Goal: Information Seeking & Learning: Learn about a topic

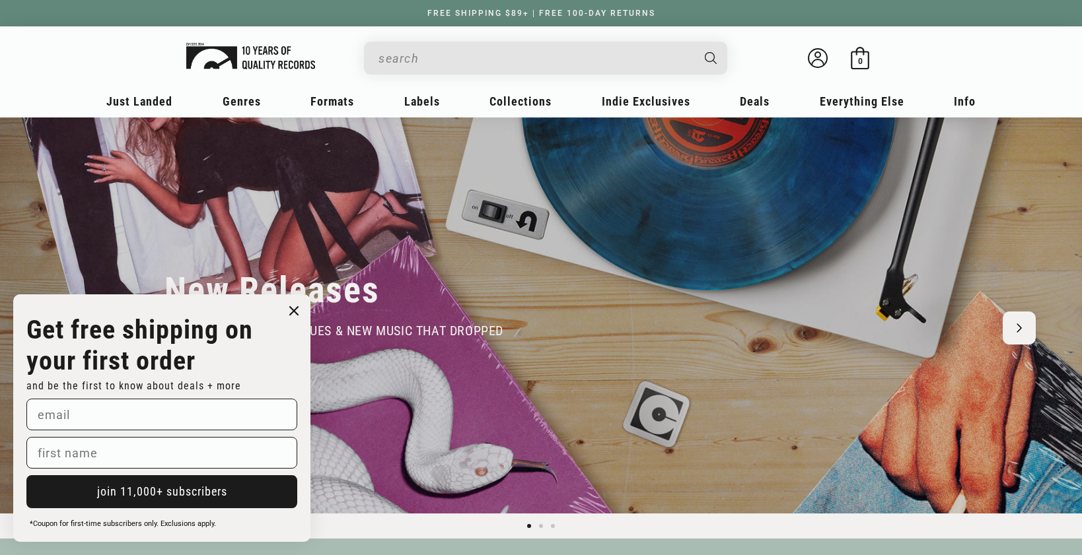
click at [246, 49] on img at bounding box center [250, 56] width 129 height 26
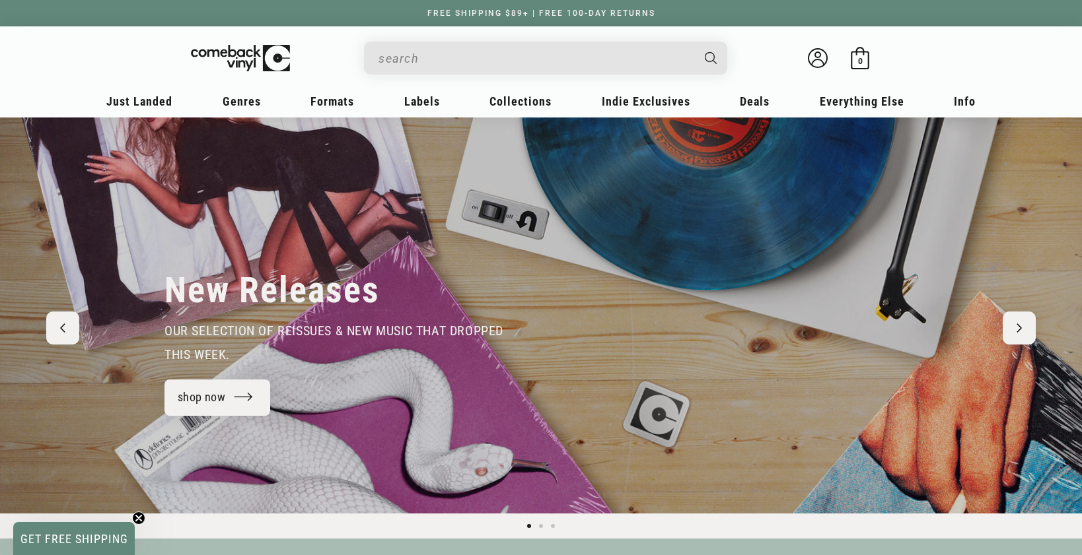
click at [450, 59] on input "When autocomplete results are available use up and down arrows to review and en…" at bounding box center [534, 58] width 313 height 27
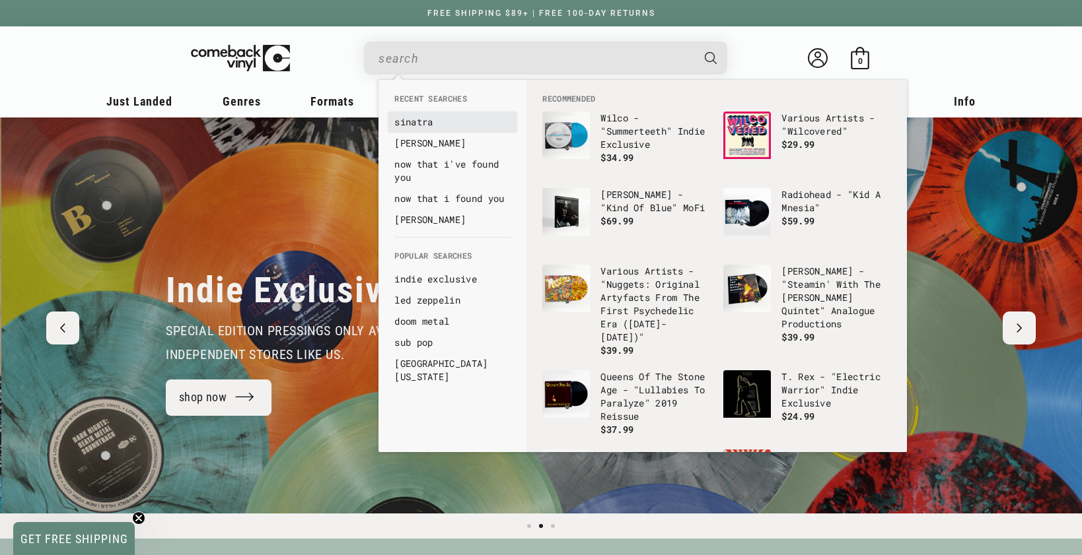
scroll to position [0, 1082]
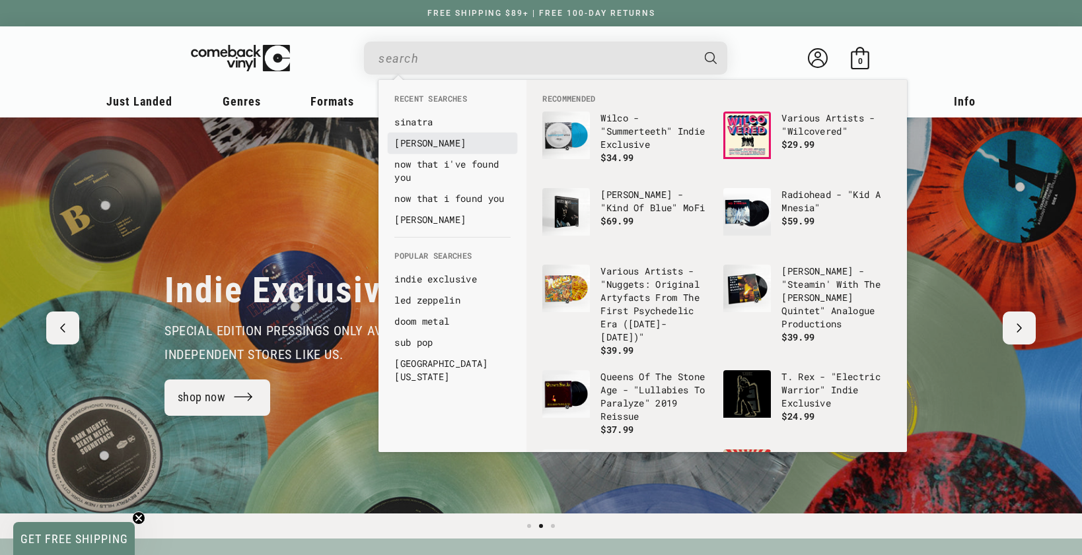
click at [410, 142] on link "guaraldi" at bounding box center [452, 143] width 116 height 13
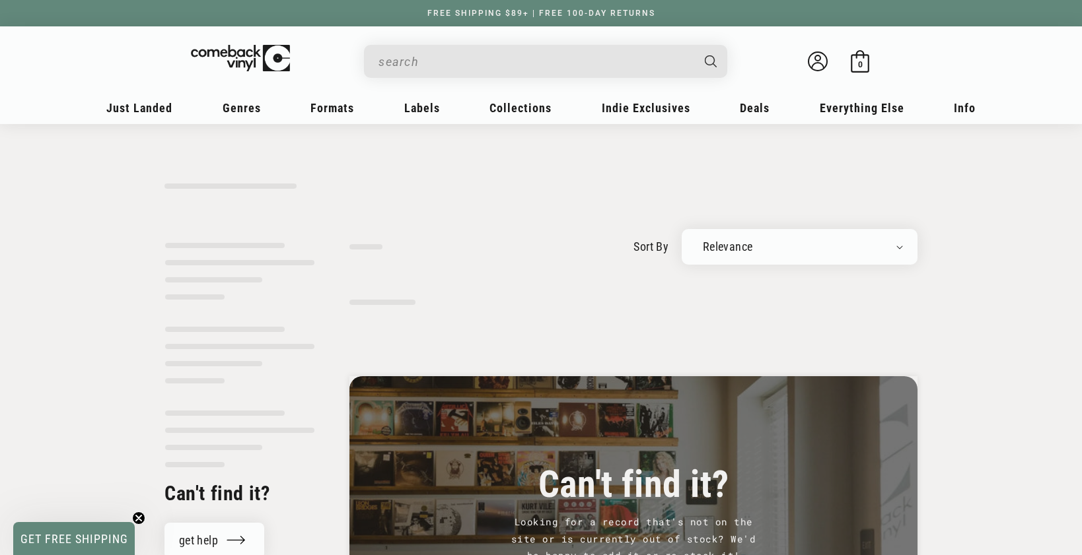
type input "guaraldi"
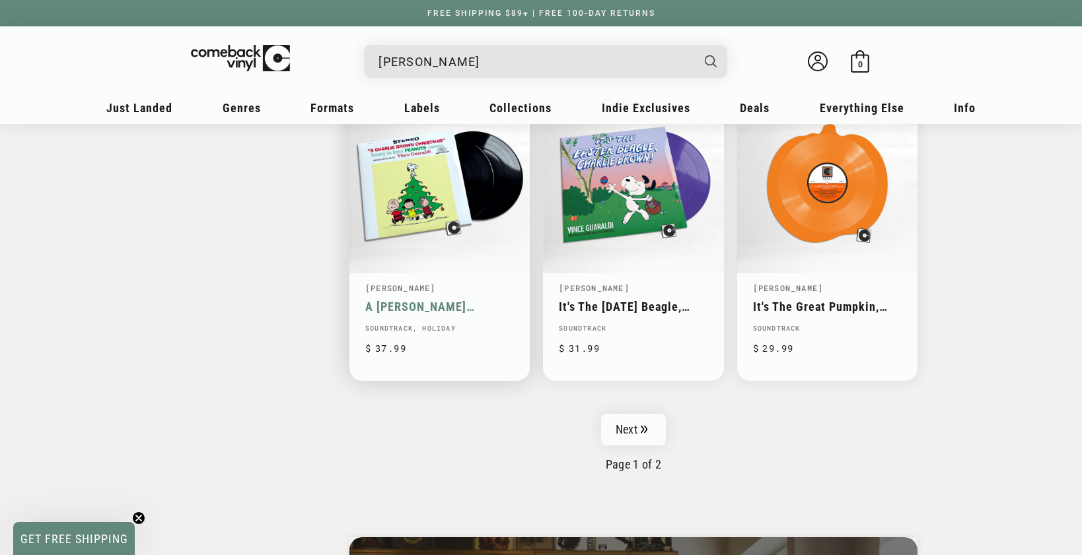
scroll to position [2075, 0]
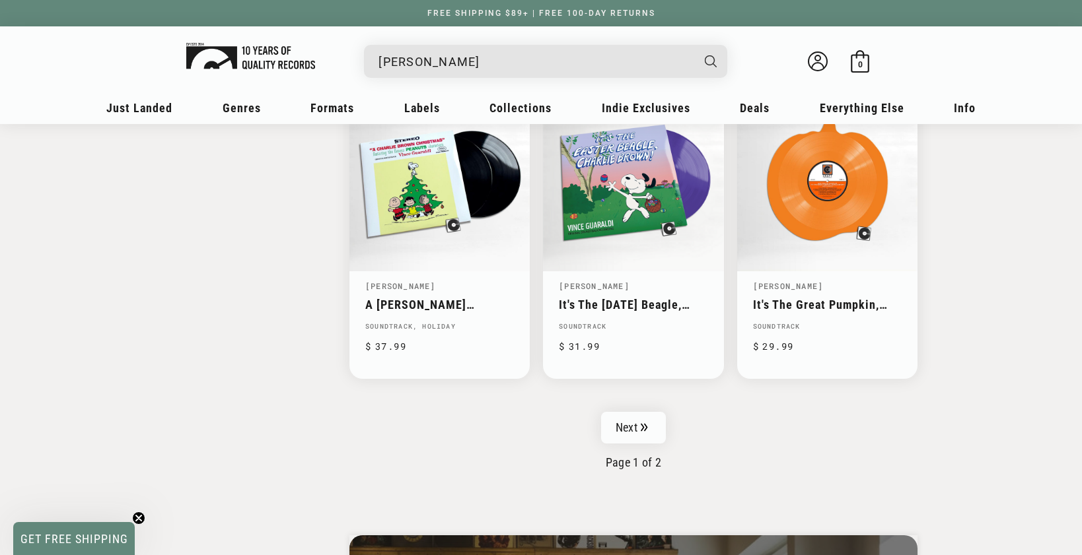
click at [277, 54] on img at bounding box center [250, 56] width 129 height 26
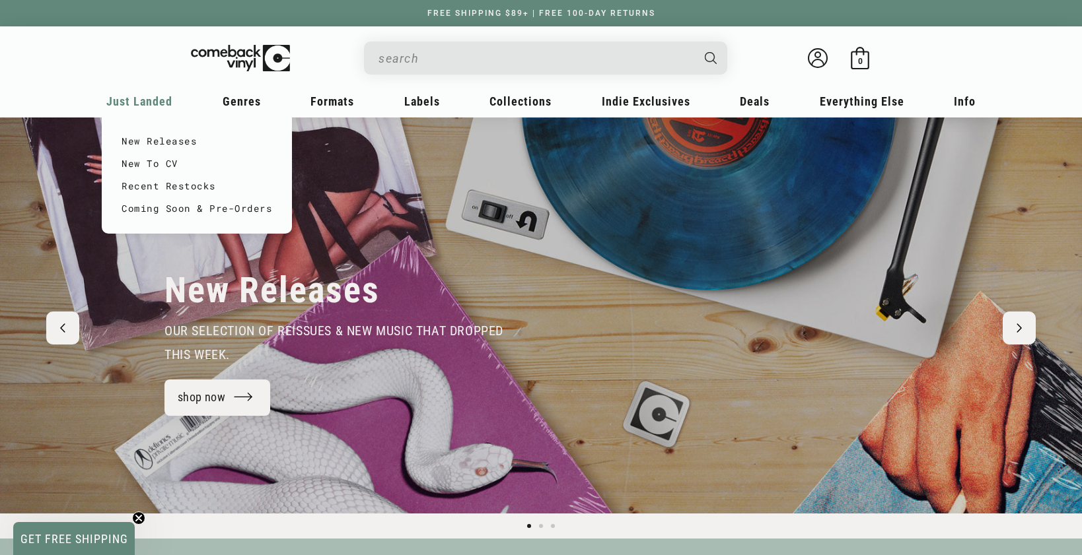
click at [149, 106] on span "Just Landed" at bounding box center [139, 101] width 66 height 14
click at [145, 138] on link "New Releases" at bounding box center [197, 141] width 151 height 22
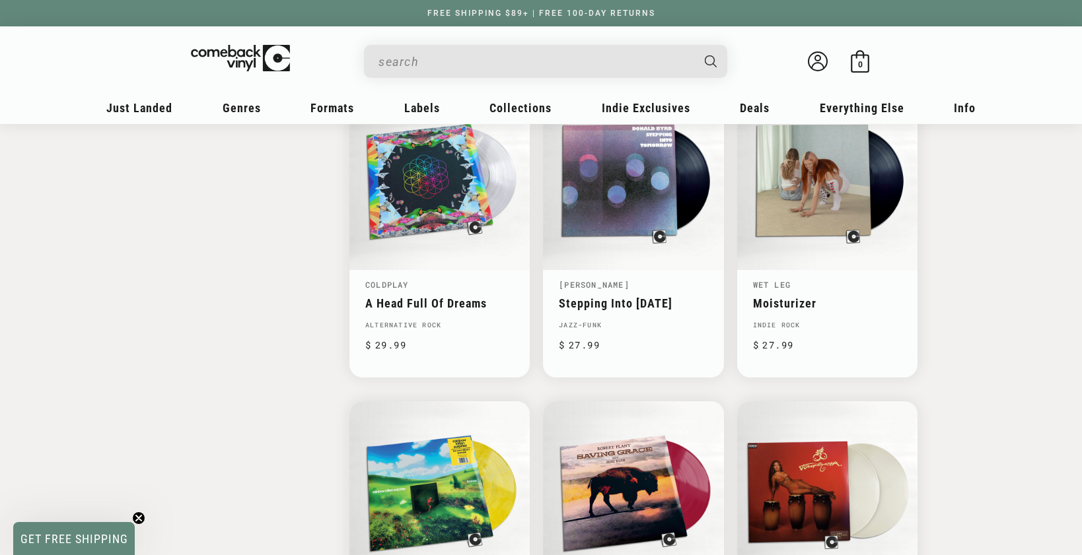
scroll to position [1805, 0]
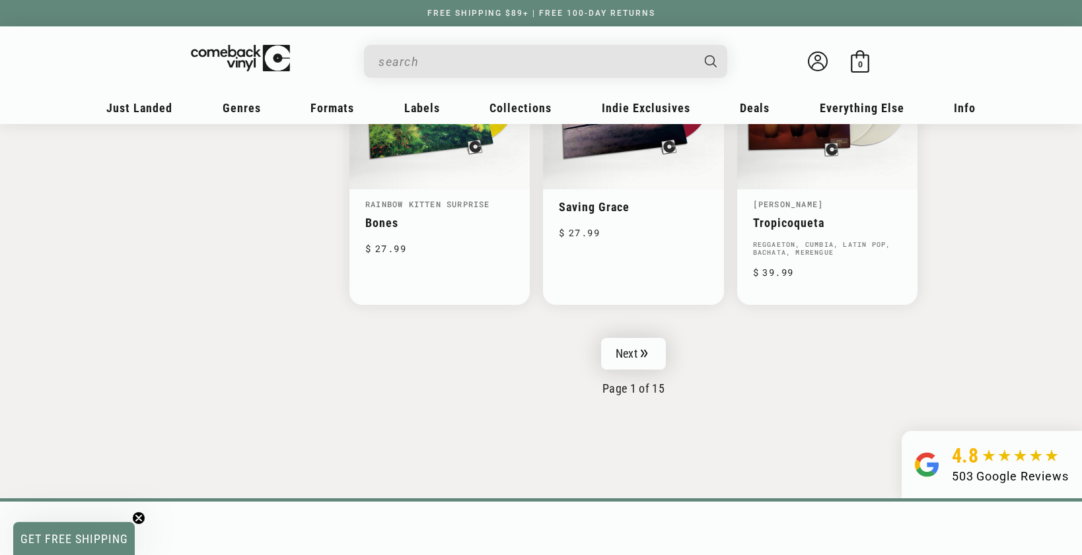
click at [643, 350] on icon "Pagination" at bounding box center [644, 353] width 7 height 9
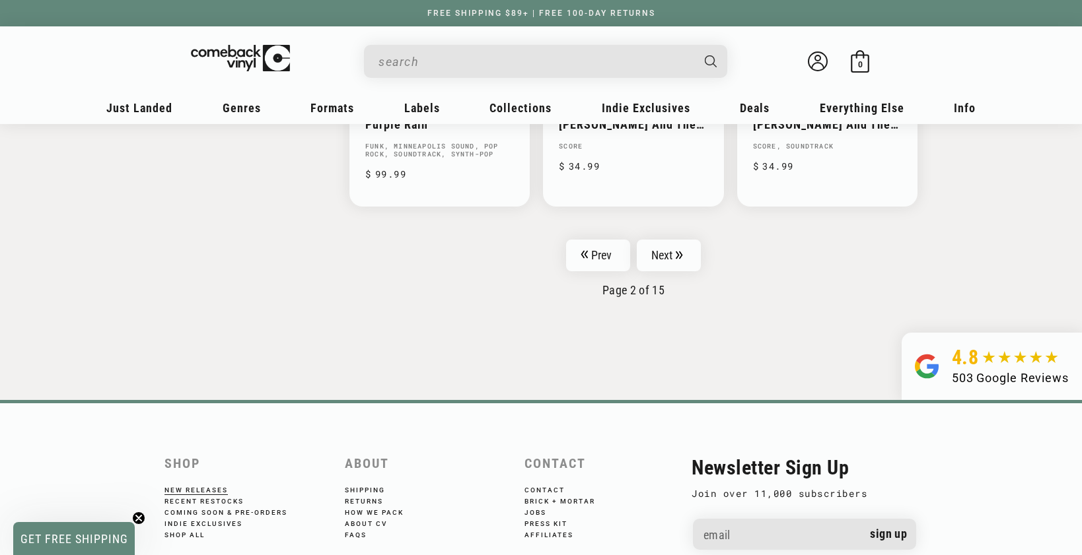
scroll to position [2268, 0]
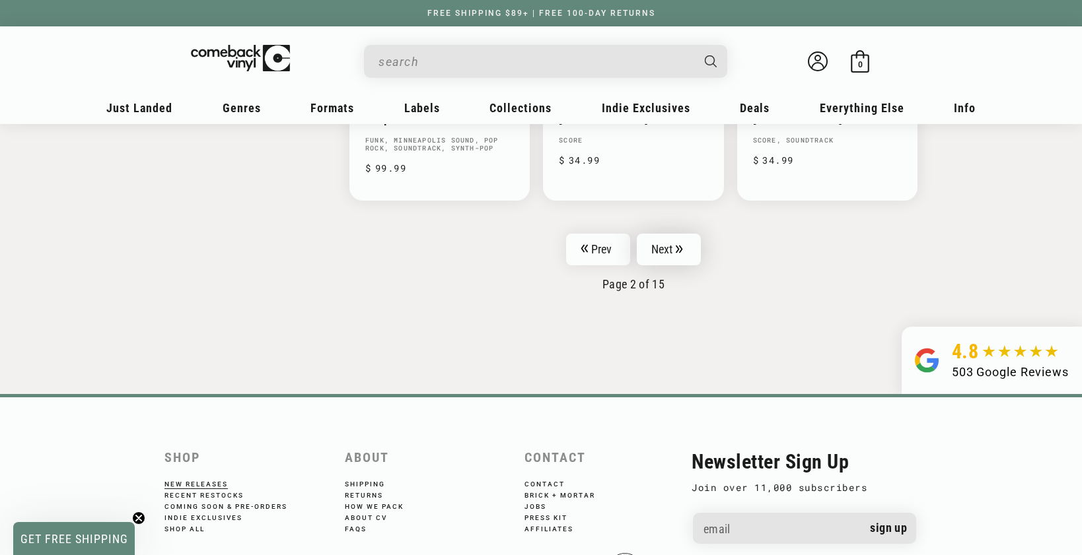
click at [682, 245] on icon "Pagination" at bounding box center [679, 249] width 7 height 9
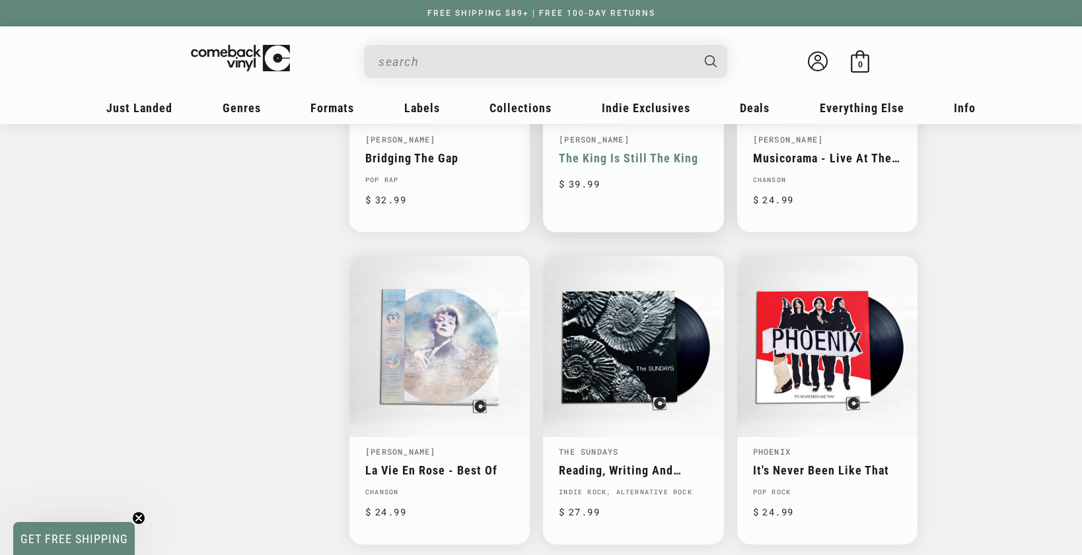
scroll to position [2035, 0]
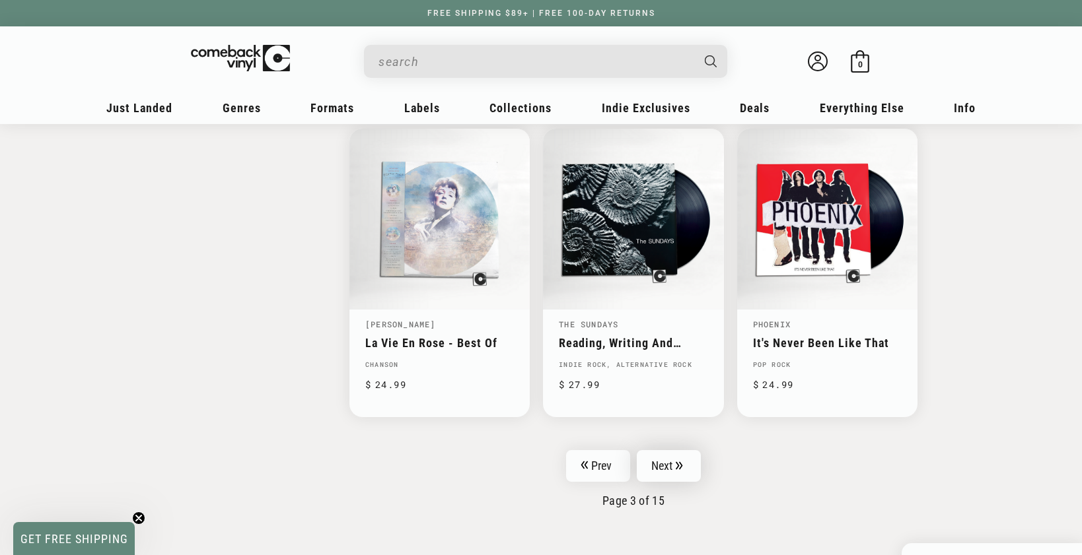
click at [668, 450] on link "Next" at bounding box center [669, 466] width 65 height 32
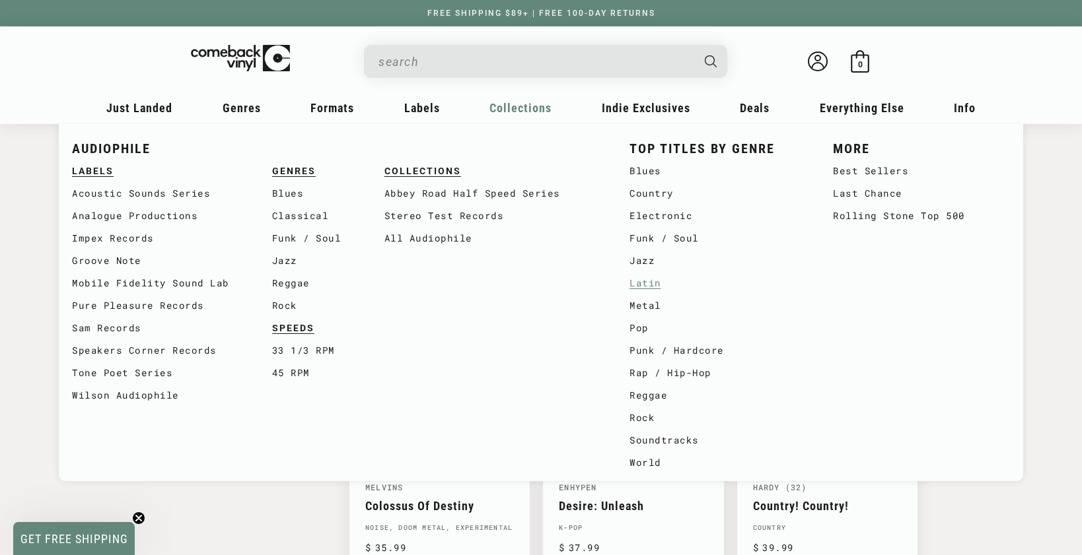
scroll to position [1859, 0]
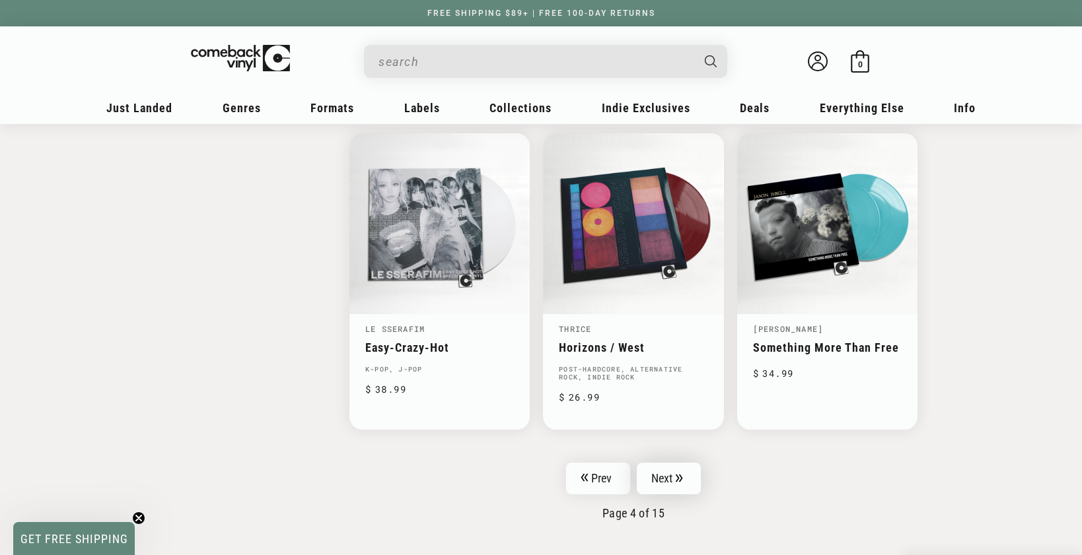
click at [684, 466] on link "Next" at bounding box center [669, 479] width 65 height 32
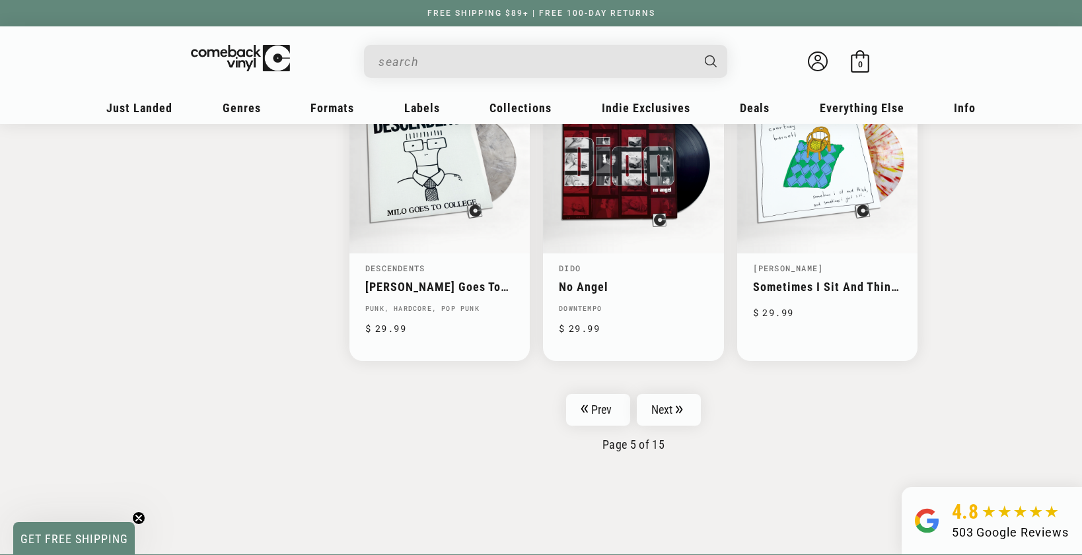
scroll to position [2132, 0]
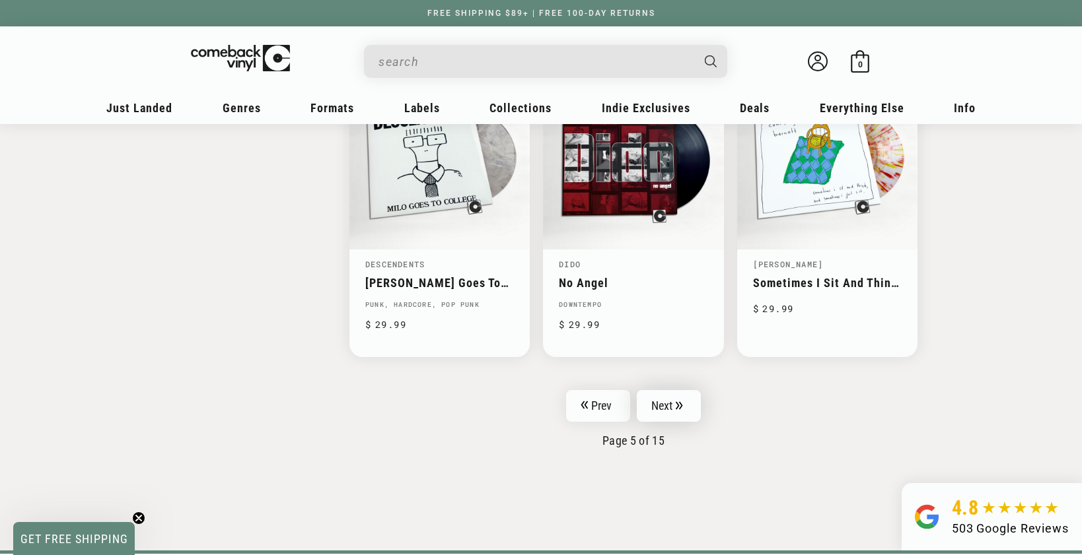
click at [672, 390] on link "Next" at bounding box center [669, 406] width 65 height 32
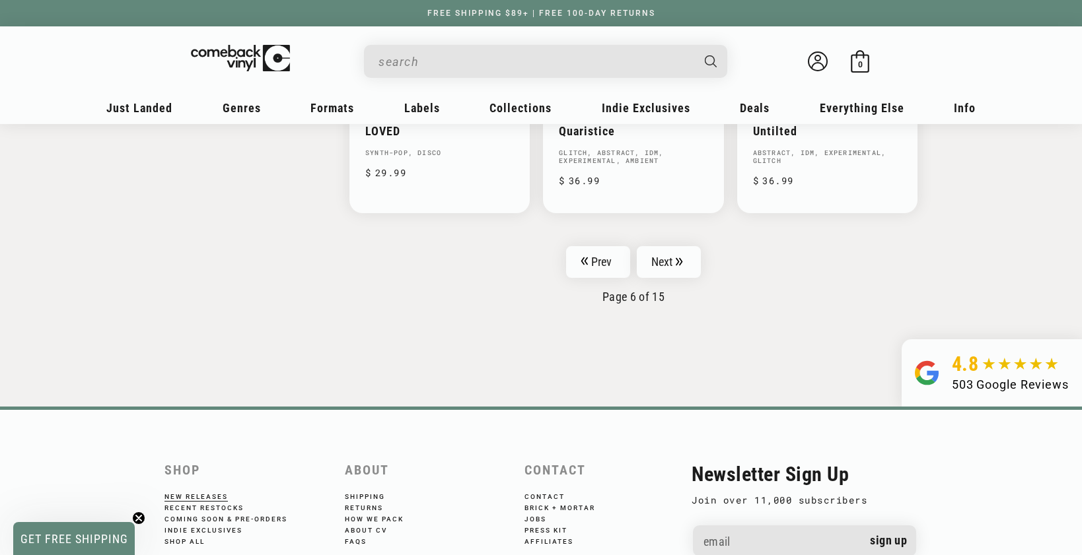
scroll to position [2258, 0]
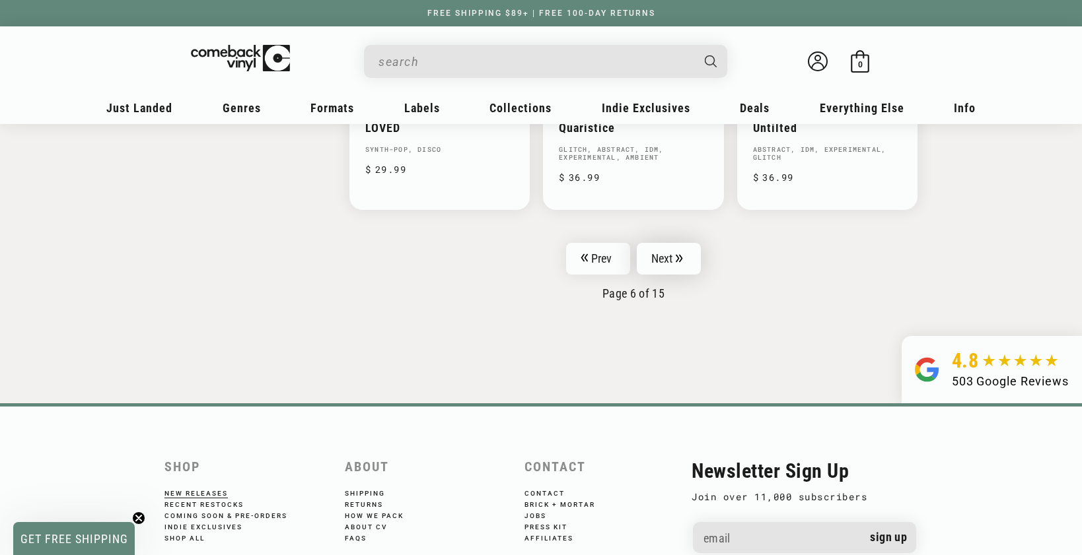
click at [683, 261] on link "Next" at bounding box center [669, 259] width 65 height 32
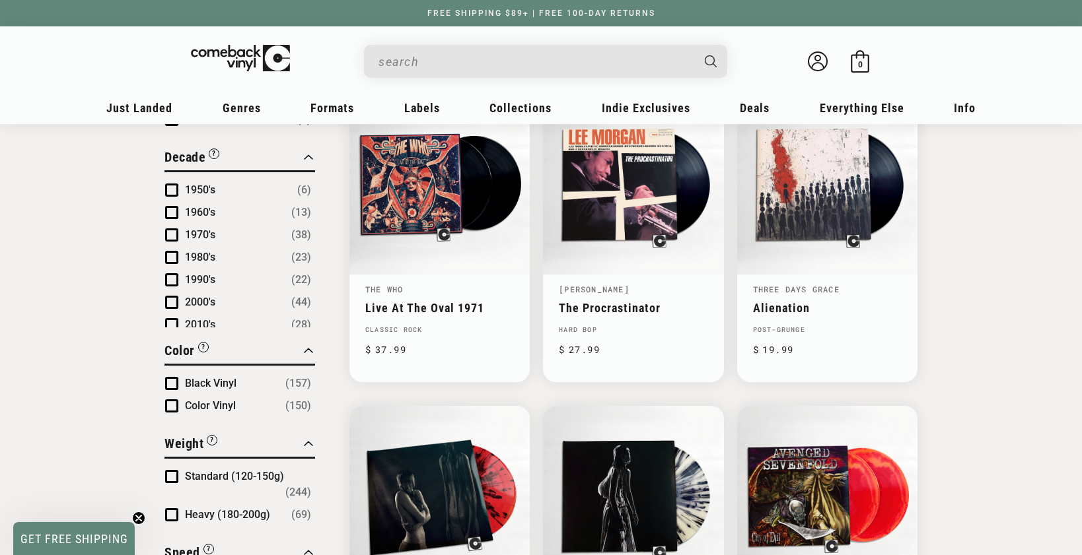
scroll to position [835, 0]
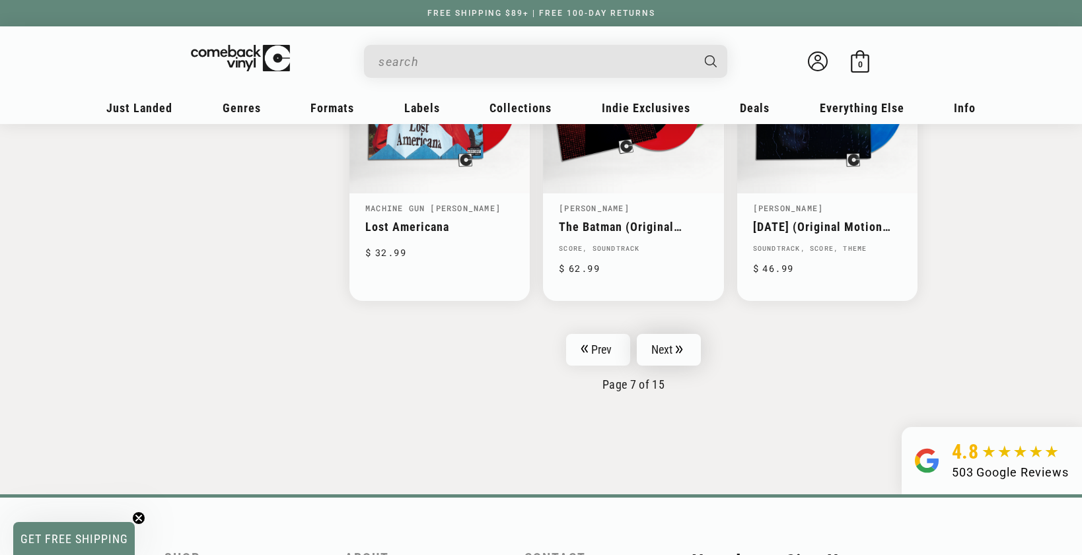
click at [657, 334] on link "Next" at bounding box center [669, 350] width 65 height 32
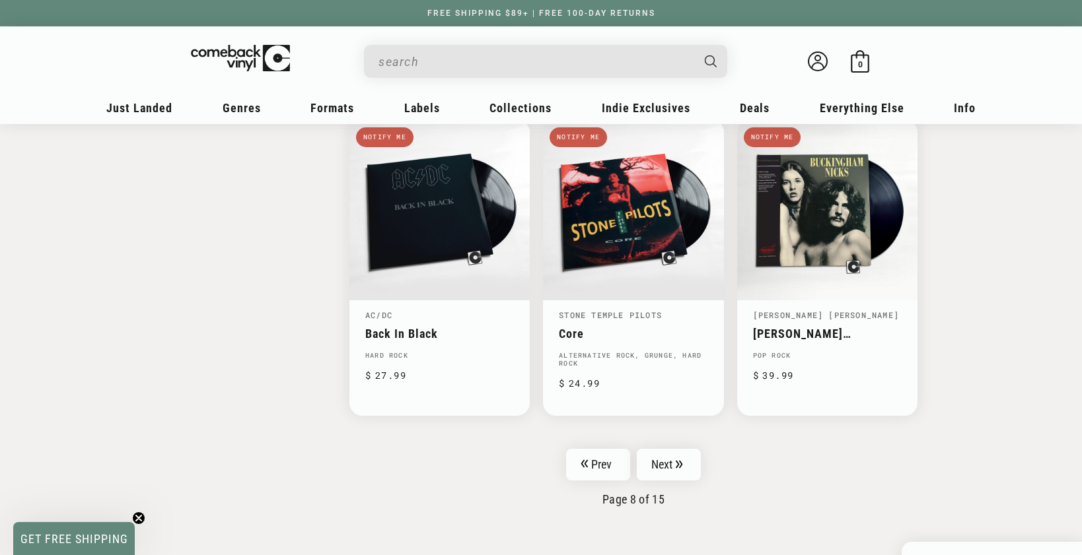
scroll to position [2049, 0]
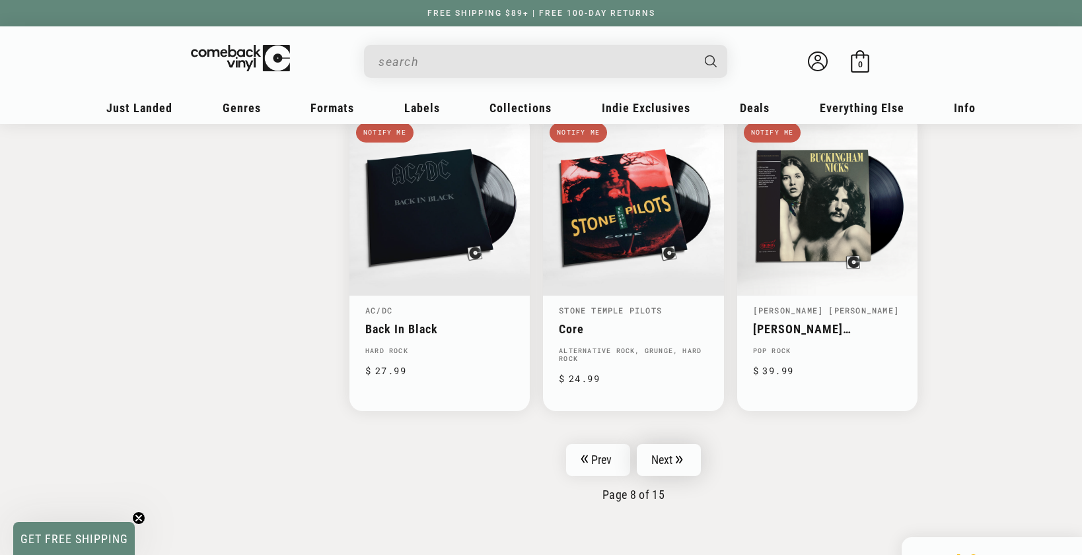
click at [670, 453] on link "Next" at bounding box center [669, 460] width 65 height 32
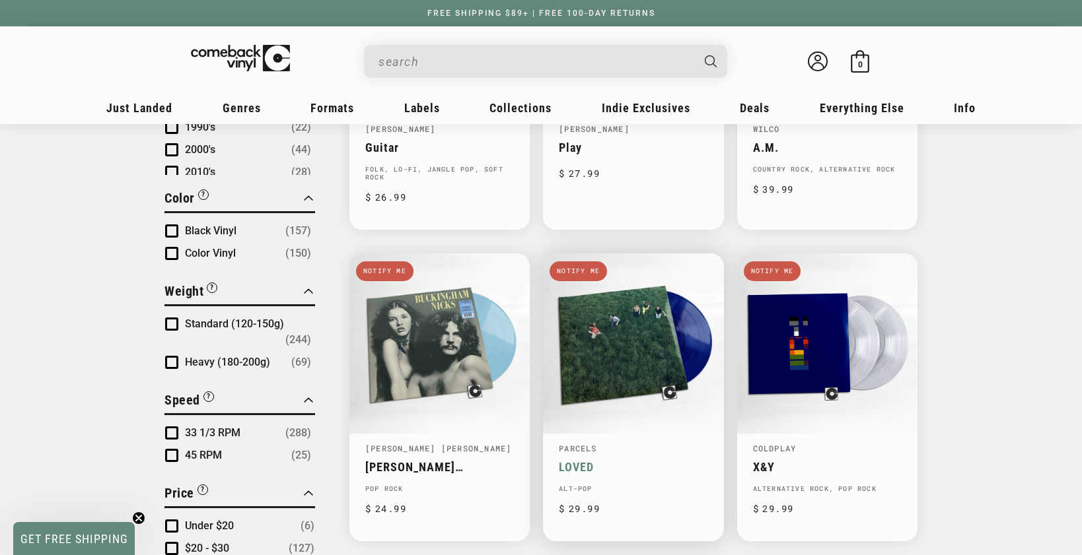
scroll to position [1012, 0]
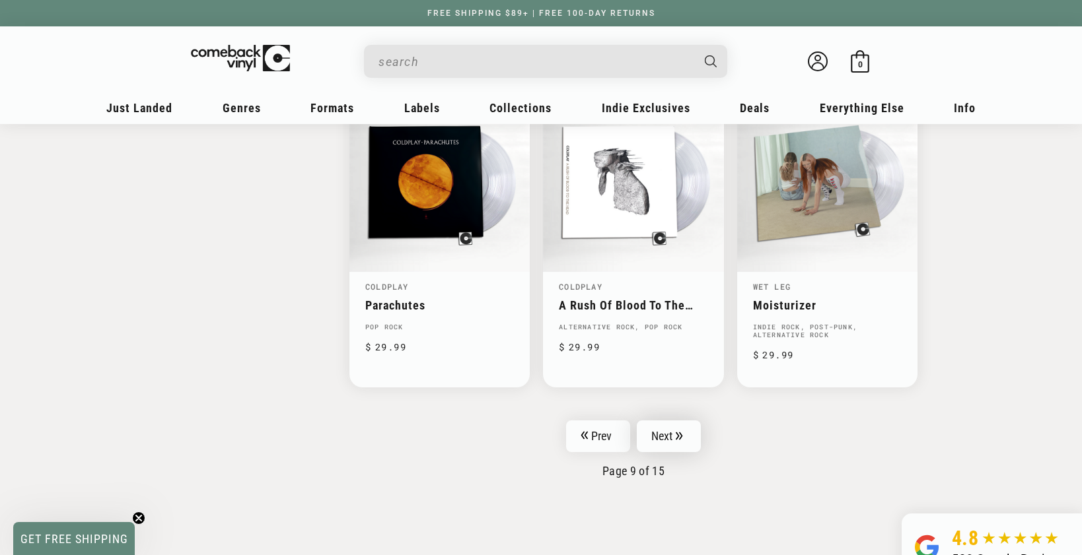
click at [682, 432] on icon "Pagination" at bounding box center [679, 436] width 7 height 9
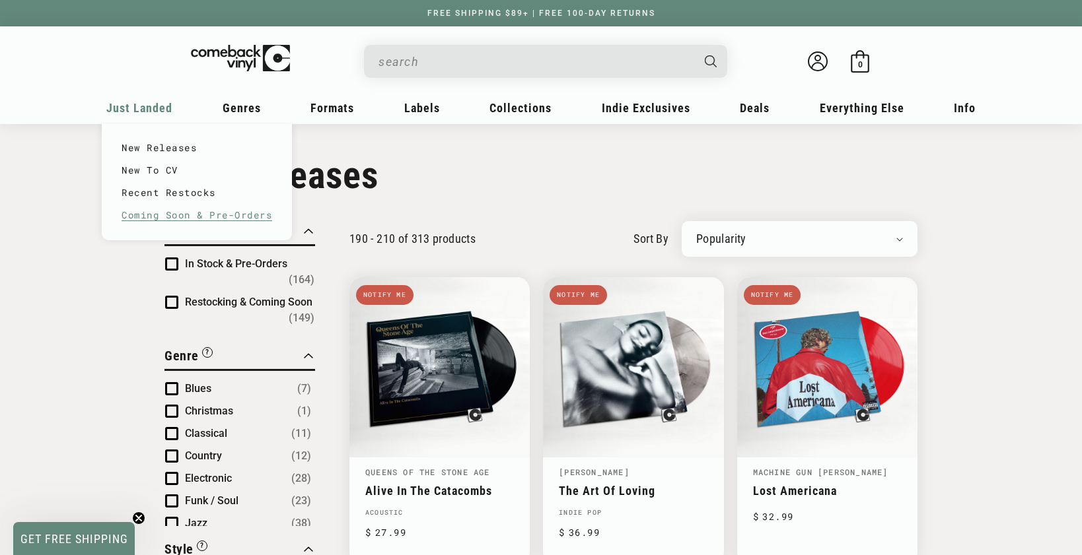
click at [165, 218] on link "Coming Soon & Pre-Orders" at bounding box center [197, 215] width 151 height 22
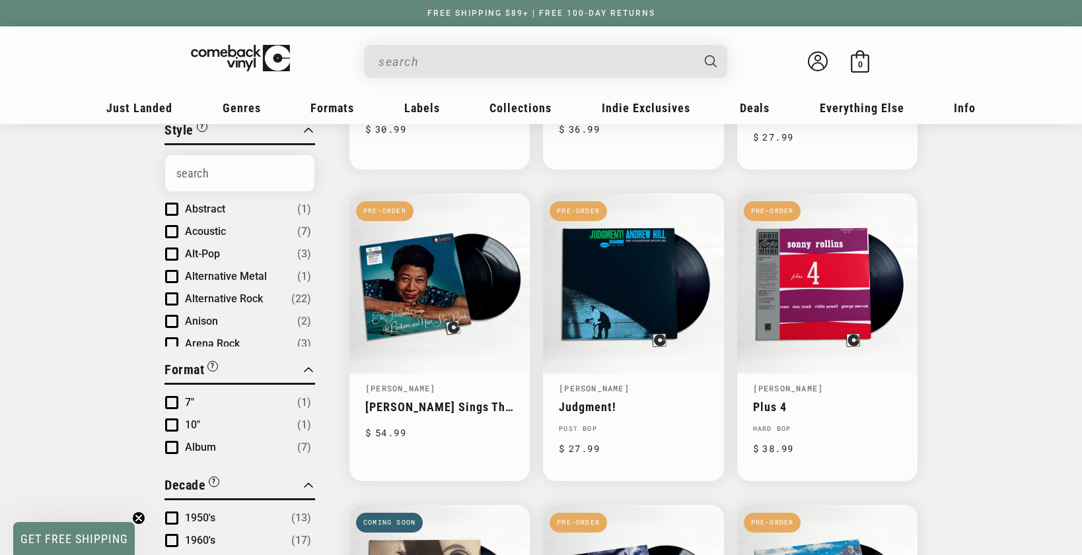
scroll to position [410, 0]
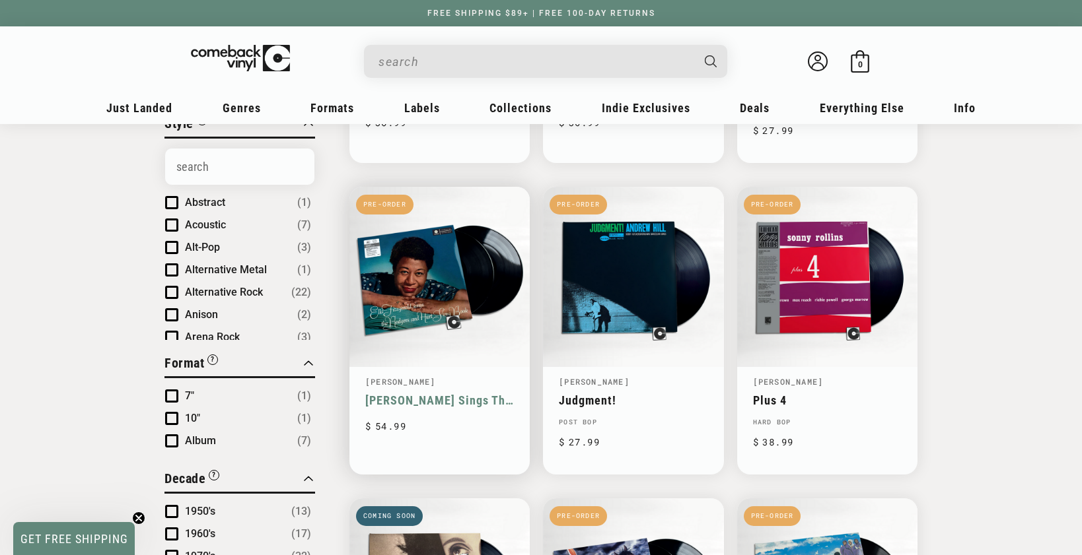
click at [447, 394] on link "[PERSON_NAME] Sings The [PERSON_NAME] And [PERSON_NAME] Song Book" at bounding box center [439, 401] width 149 height 14
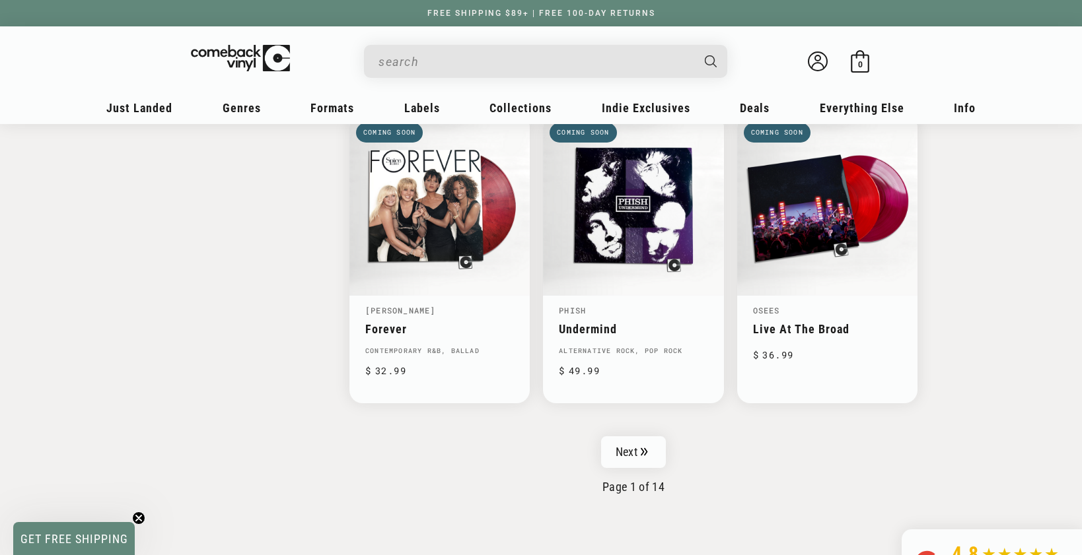
scroll to position [2115, 0]
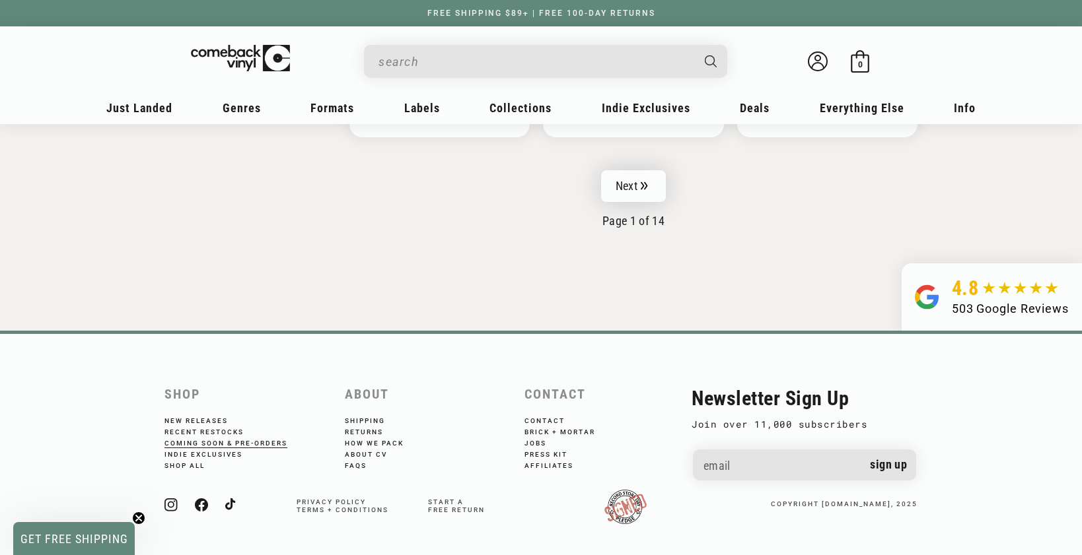
click at [631, 171] on link "Next" at bounding box center [633, 186] width 65 height 32
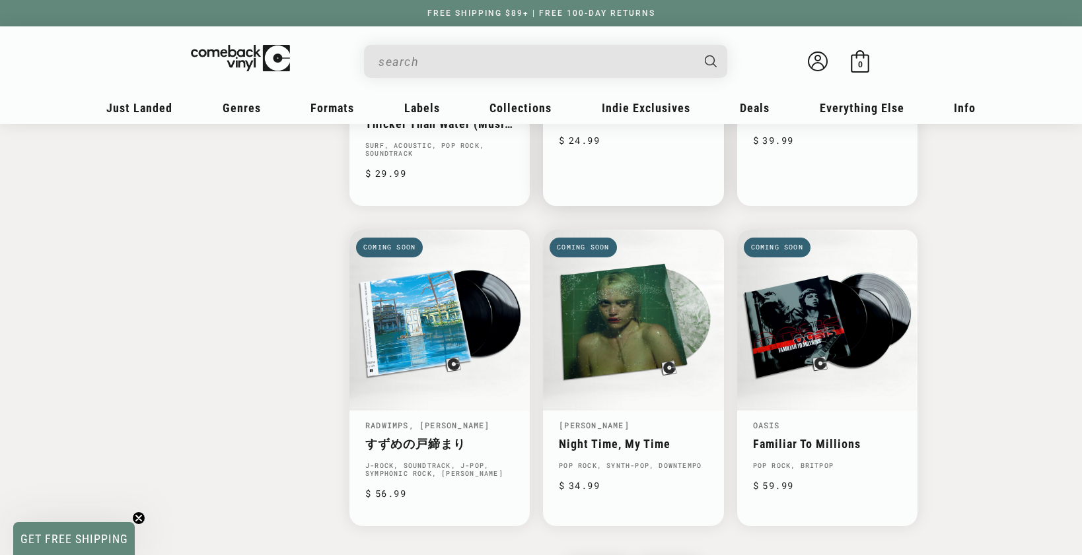
scroll to position [2143, 0]
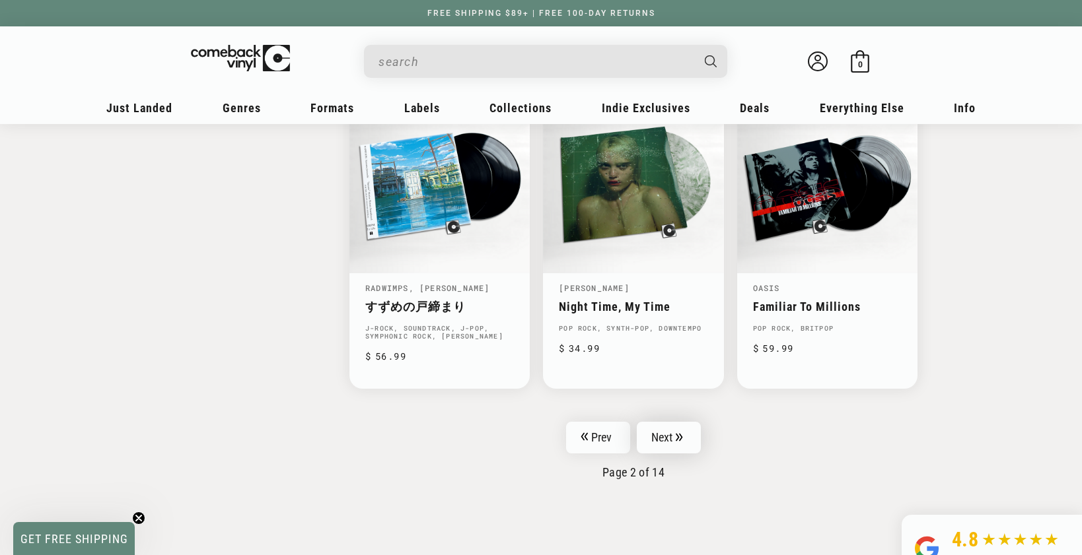
click at [669, 422] on link "Next" at bounding box center [669, 438] width 65 height 32
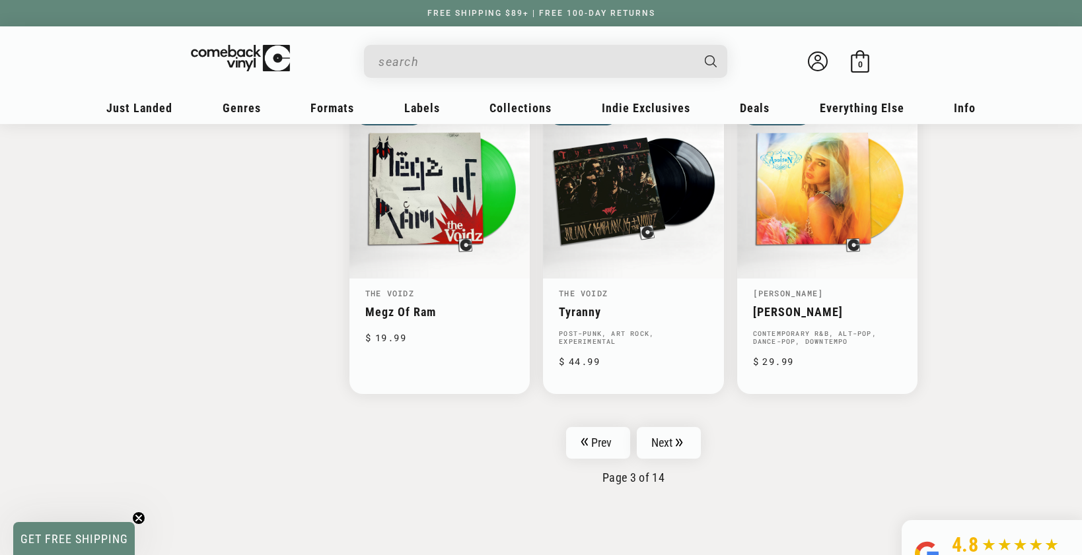
scroll to position [2145, 0]
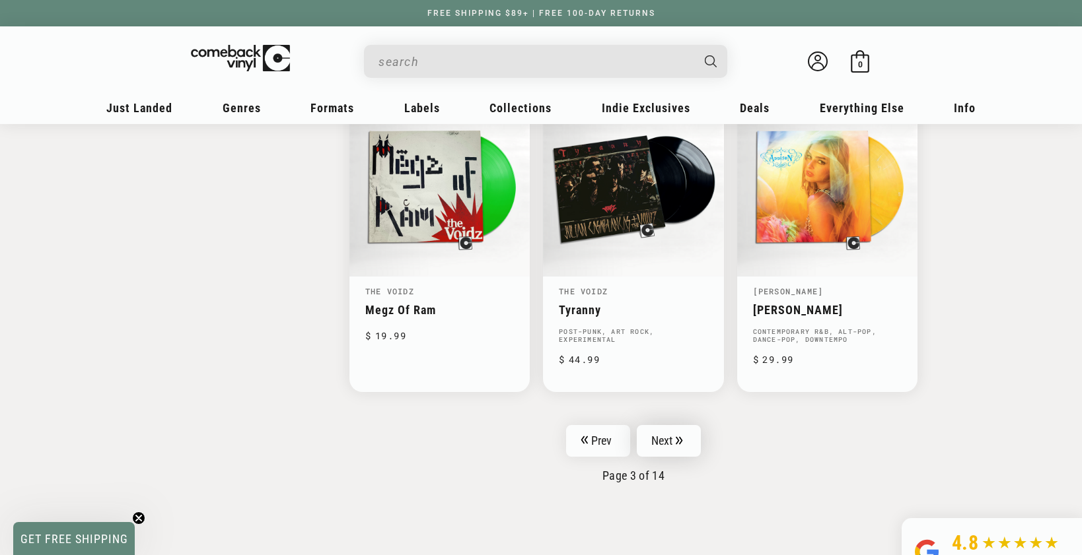
click at [666, 426] on link "Next" at bounding box center [669, 441] width 65 height 32
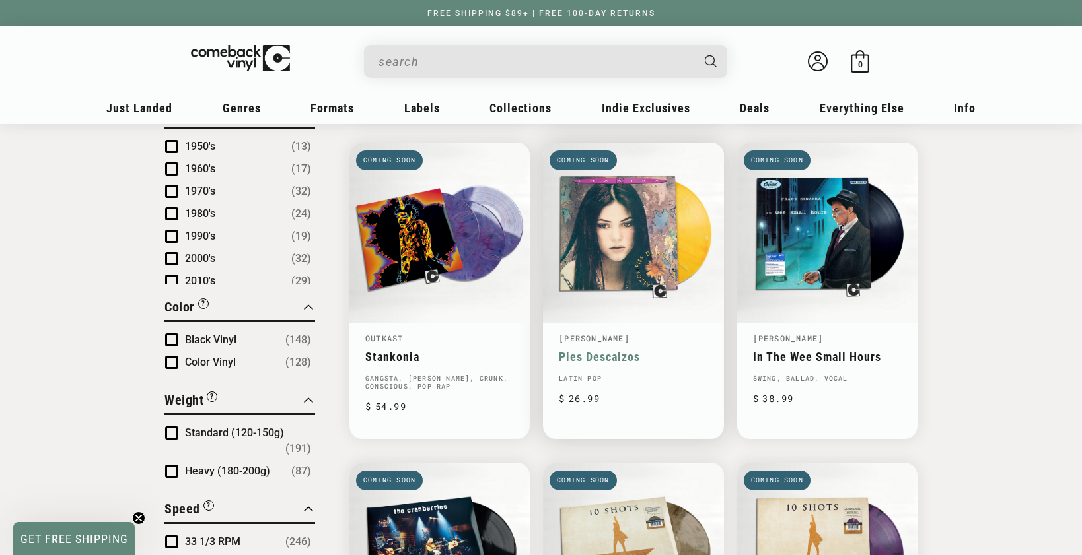
scroll to position [806, 0]
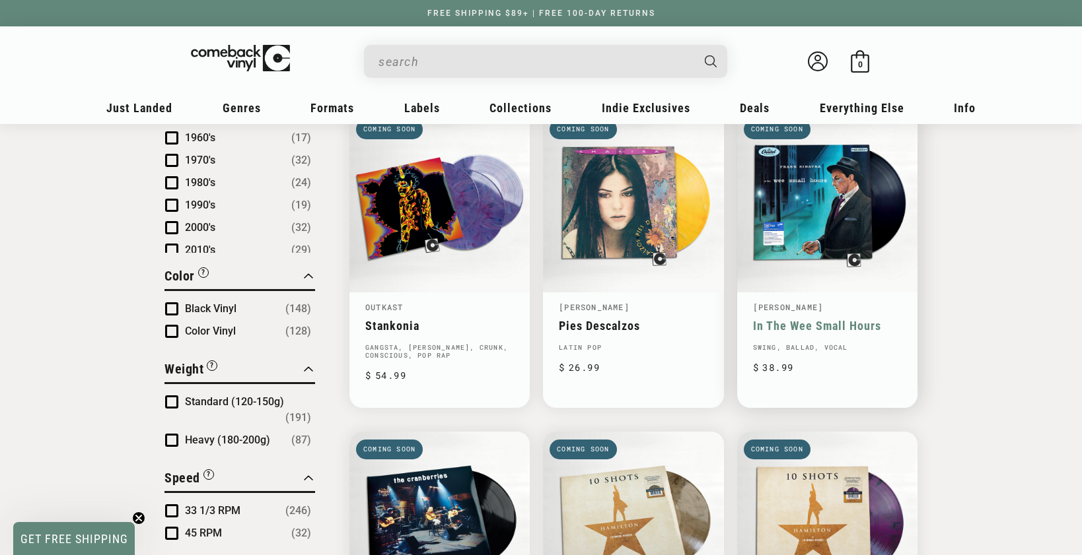
click at [821, 319] on link "In The Wee Small Hours" at bounding box center [827, 326] width 149 height 14
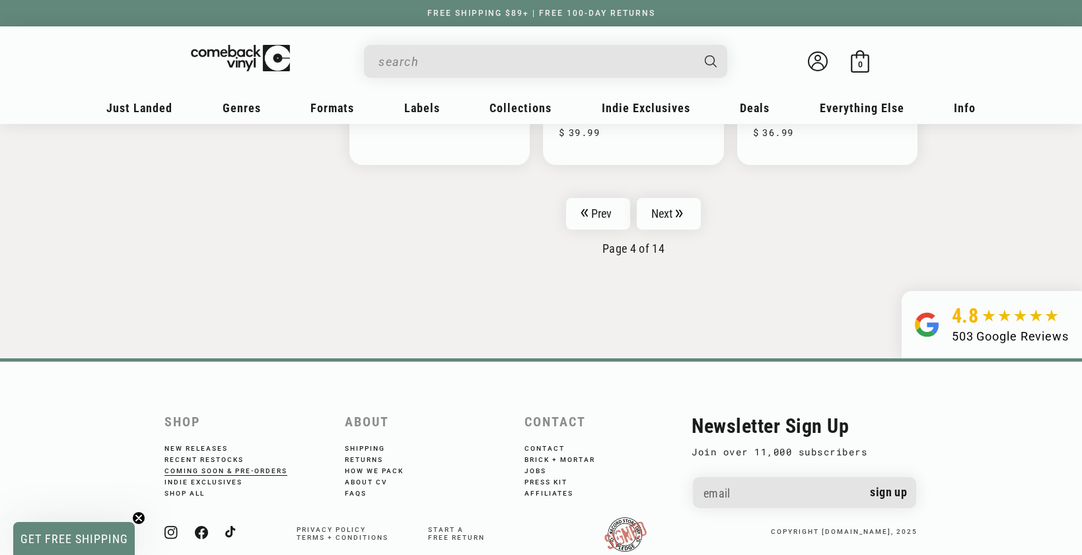
scroll to position [2331, 0]
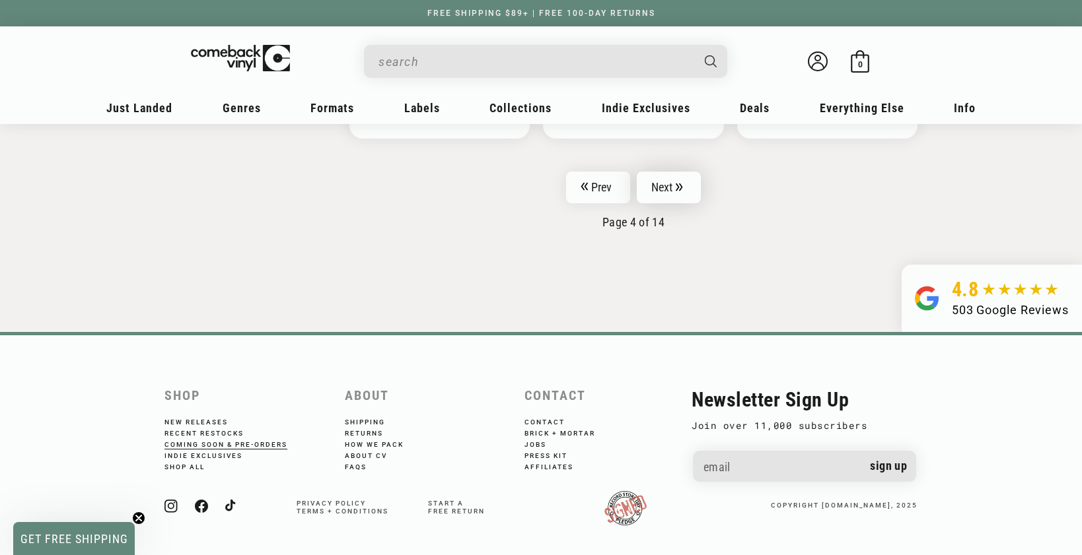
click at [670, 176] on link "Next" at bounding box center [669, 188] width 65 height 32
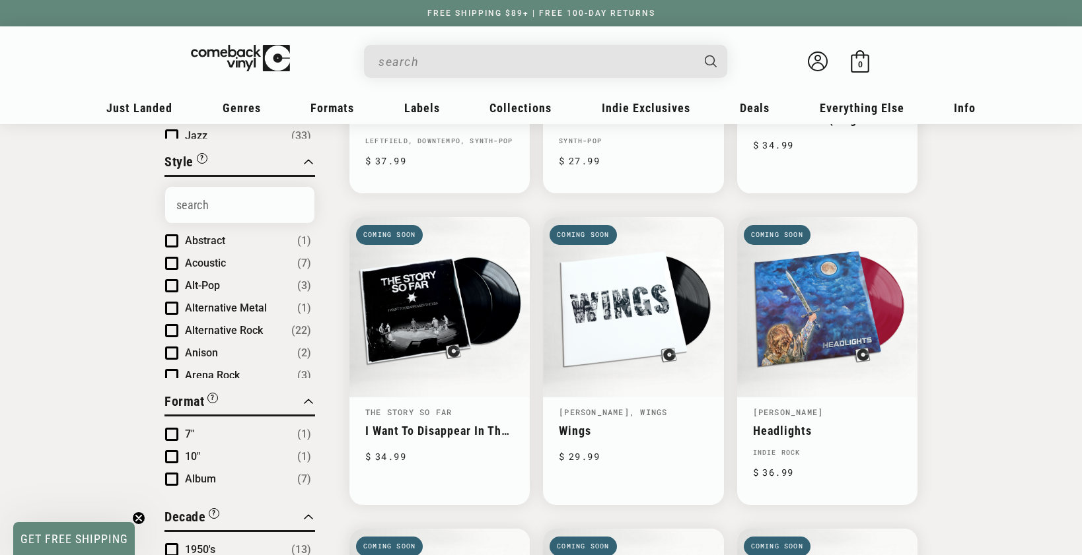
scroll to position [380, 0]
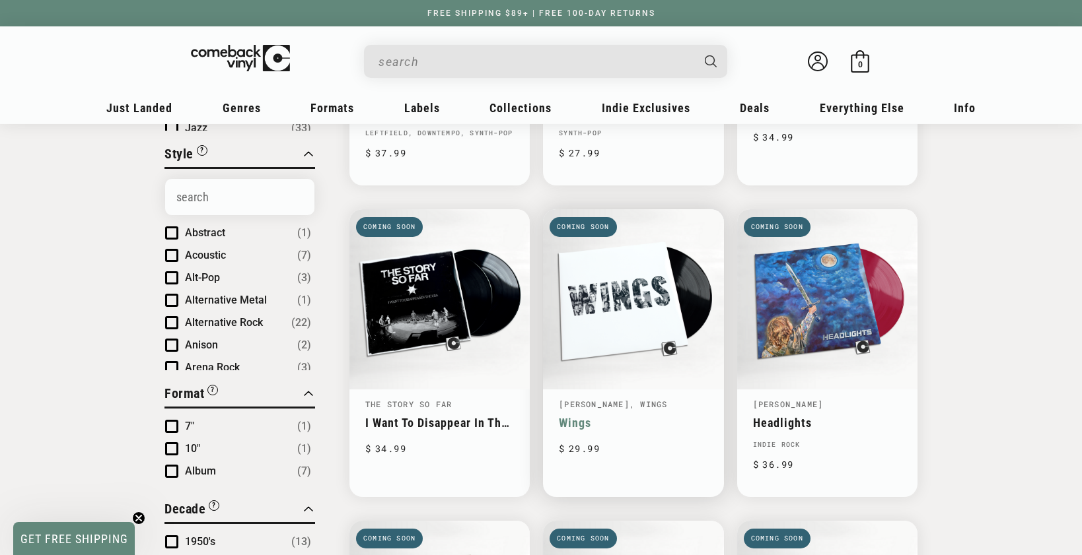
click at [598, 416] on link "Wings" at bounding box center [633, 423] width 149 height 14
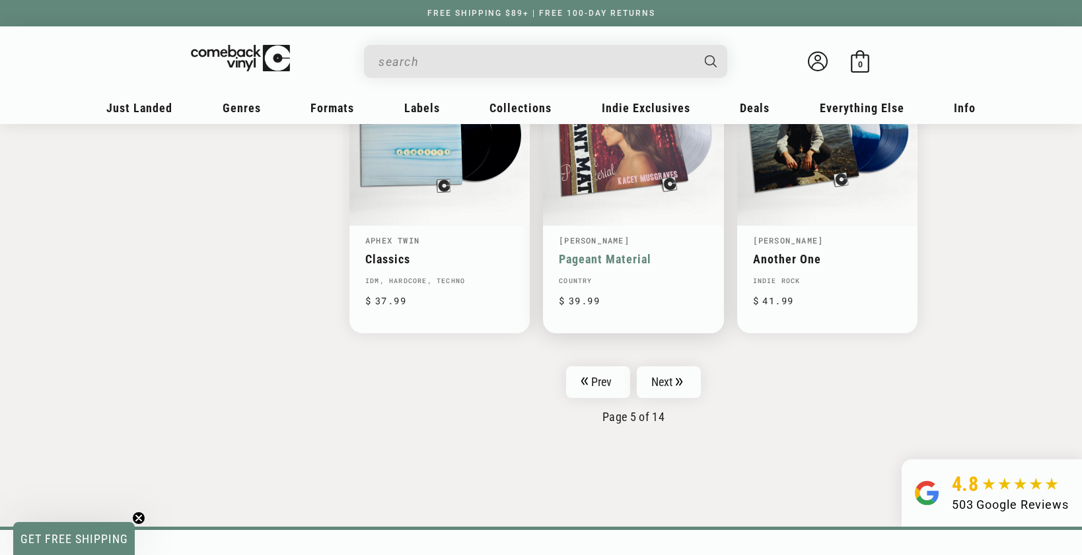
scroll to position [2124, 0]
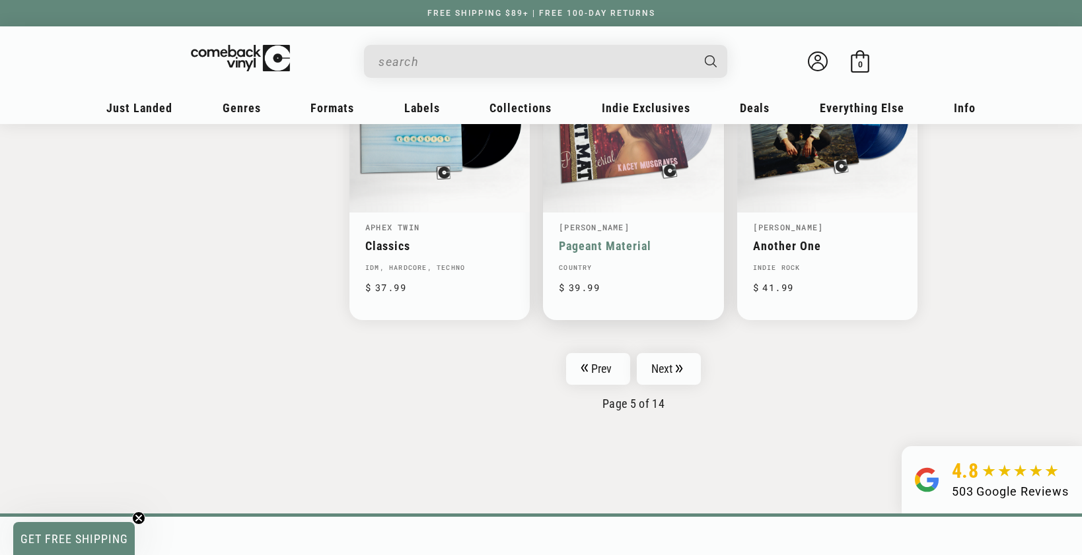
click at [626, 239] on link "Pageant Material" at bounding box center [633, 246] width 149 height 14
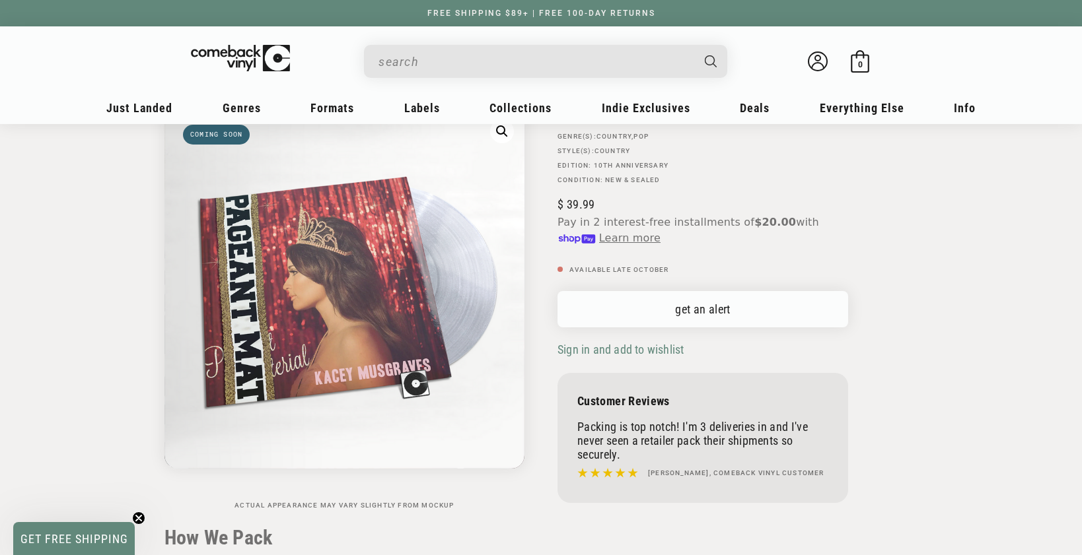
scroll to position [127, 0]
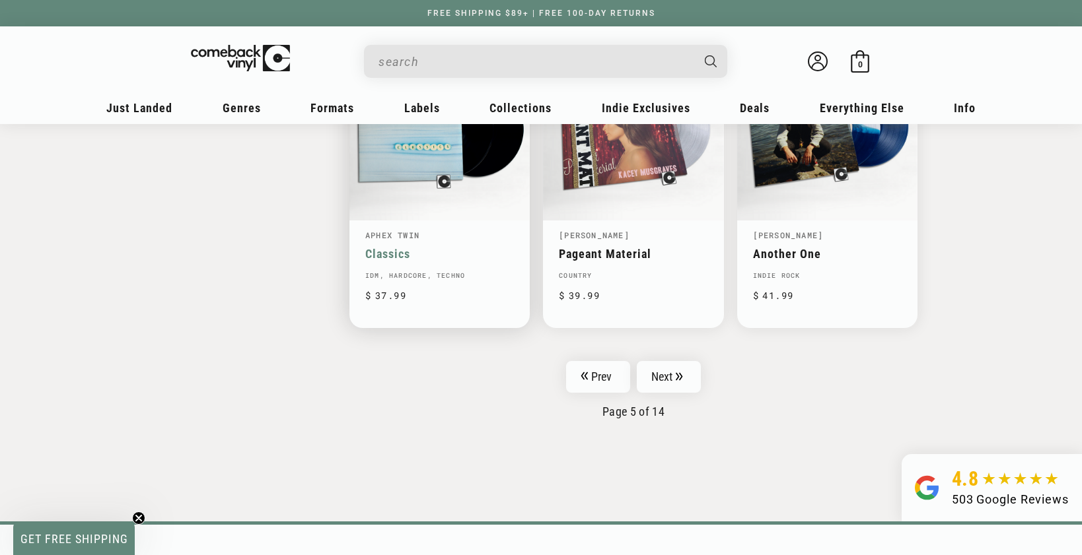
scroll to position [2124, 0]
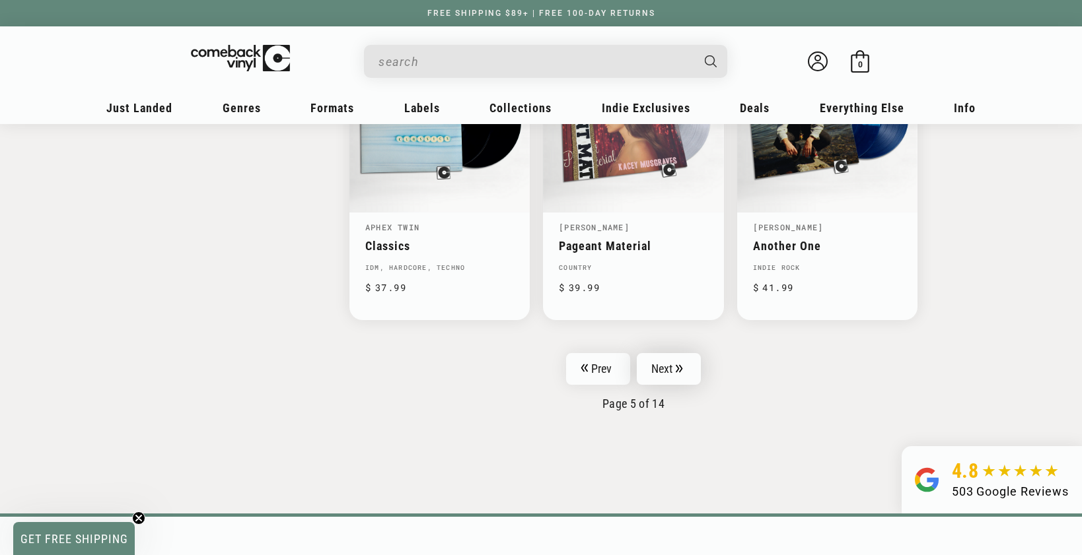
click at [666, 357] on link "Next" at bounding box center [669, 369] width 65 height 32
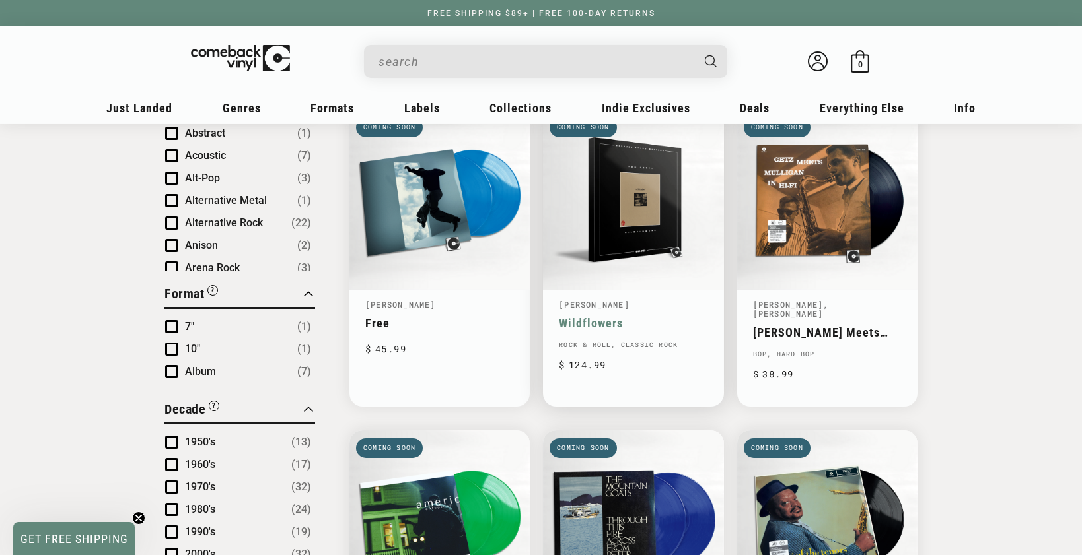
scroll to position [448, 0]
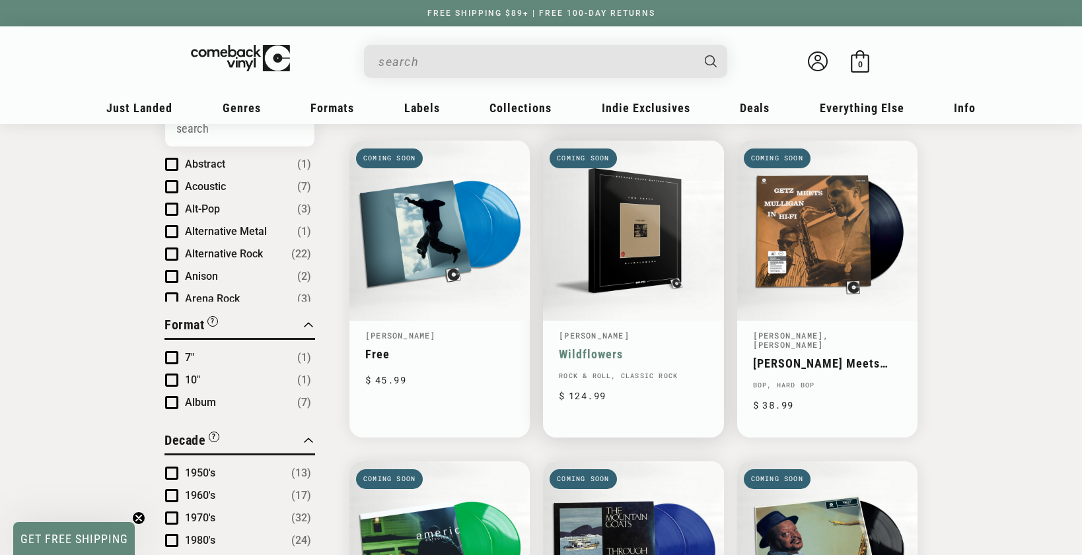
click at [642, 347] on link "Wildflowers" at bounding box center [633, 354] width 149 height 14
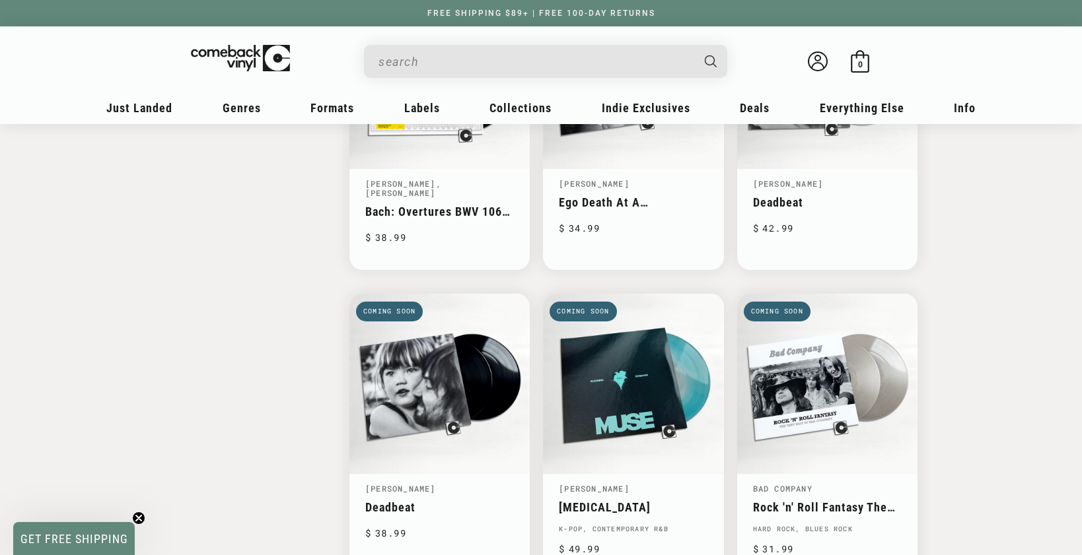
scroll to position [1553, 0]
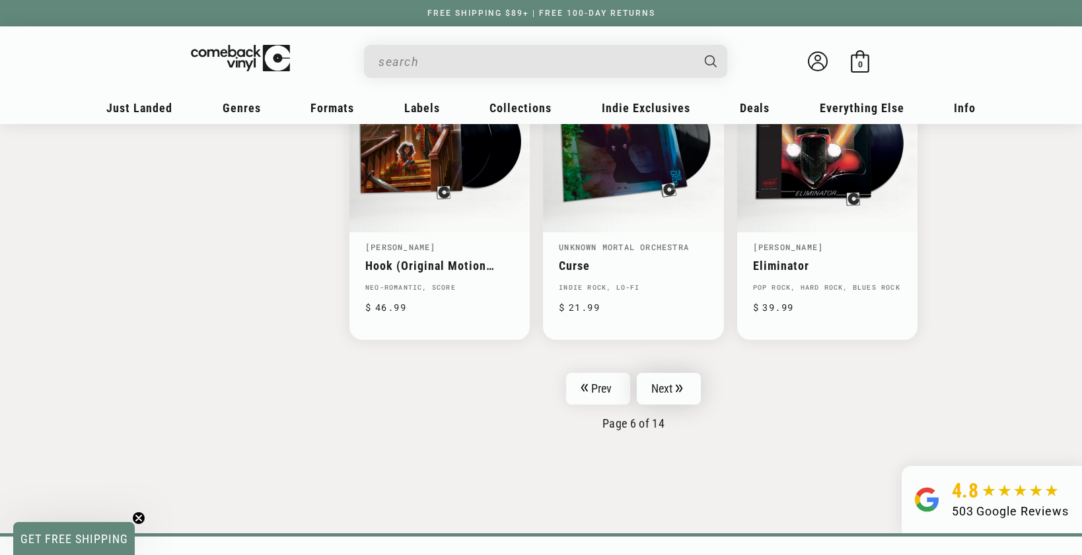
click at [664, 373] on link "Next" at bounding box center [669, 389] width 65 height 32
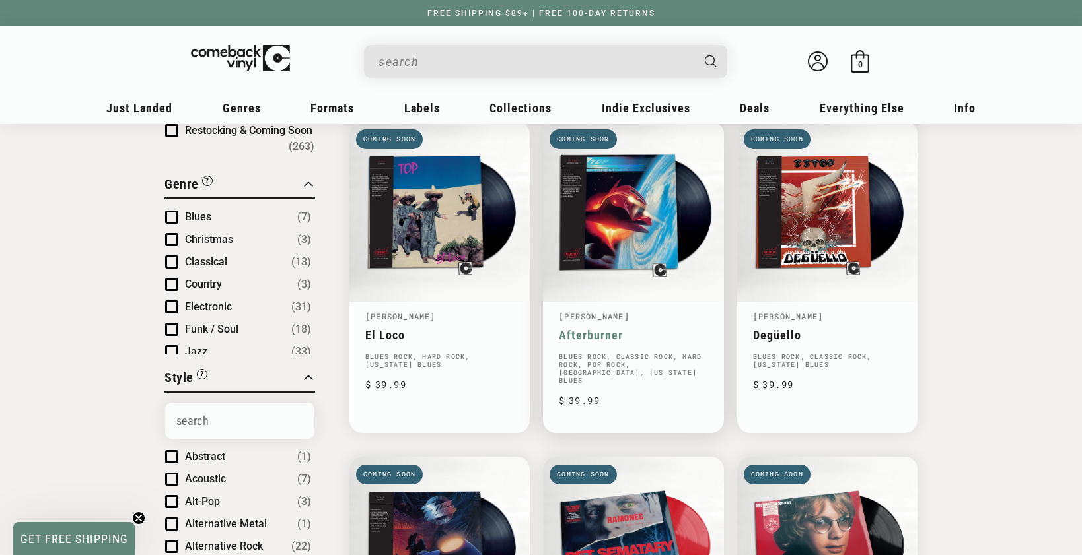
scroll to position [348, 0]
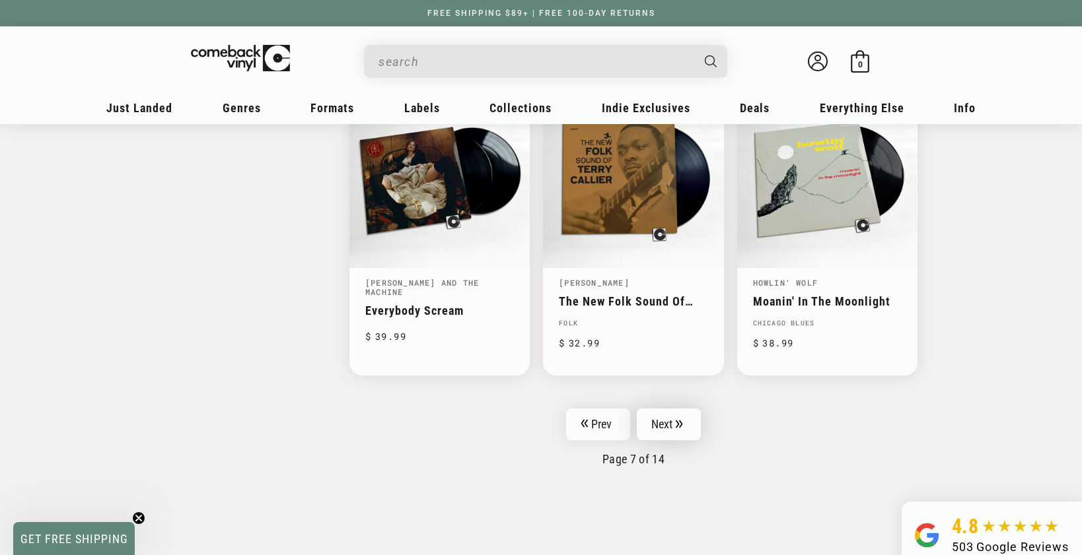
click at [678, 420] on icon "Pagination" at bounding box center [679, 424] width 7 height 9
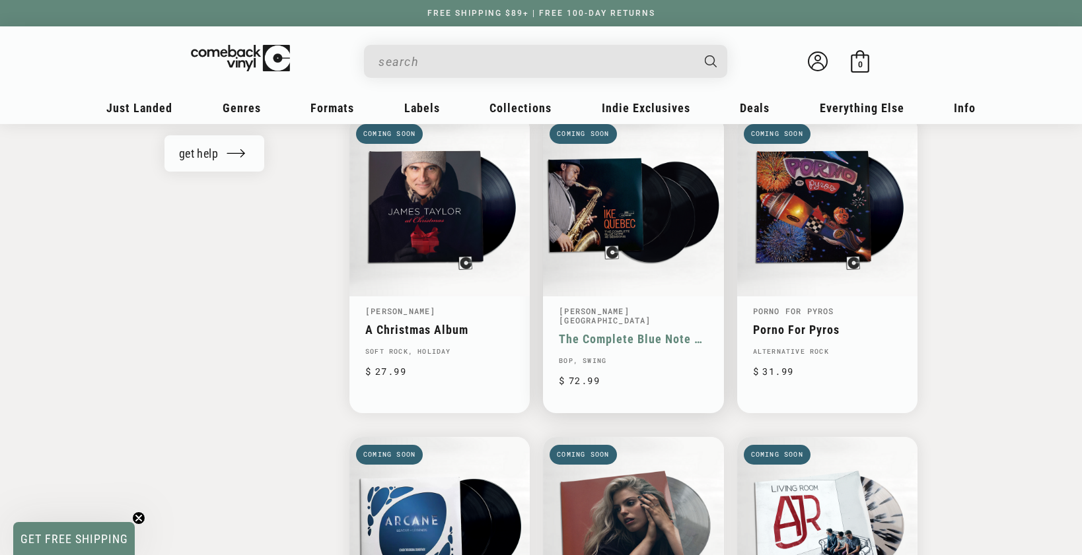
scroll to position [1390, 0]
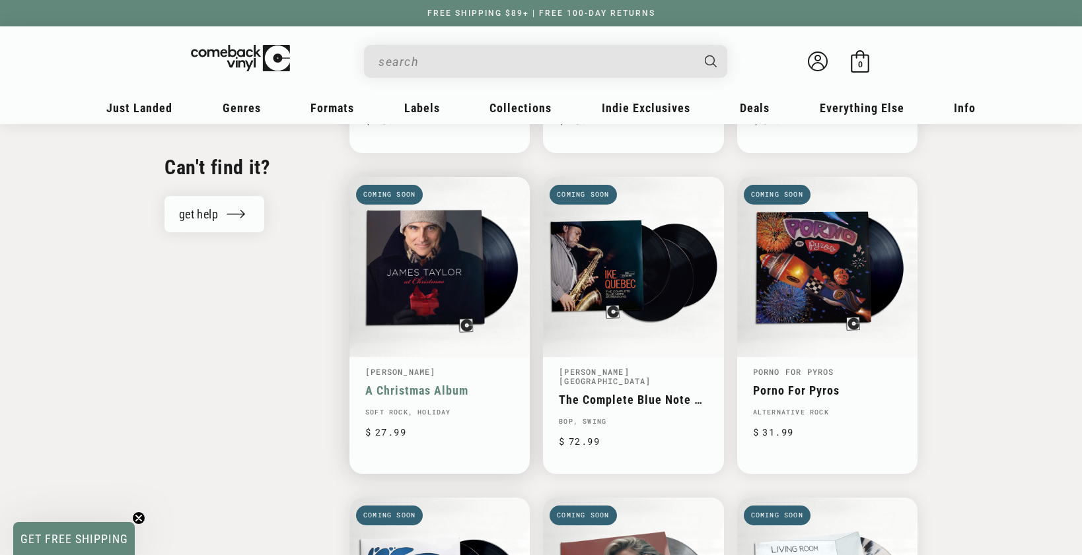
click at [466, 384] on link "A Christmas Album" at bounding box center [439, 391] width 149 height 14
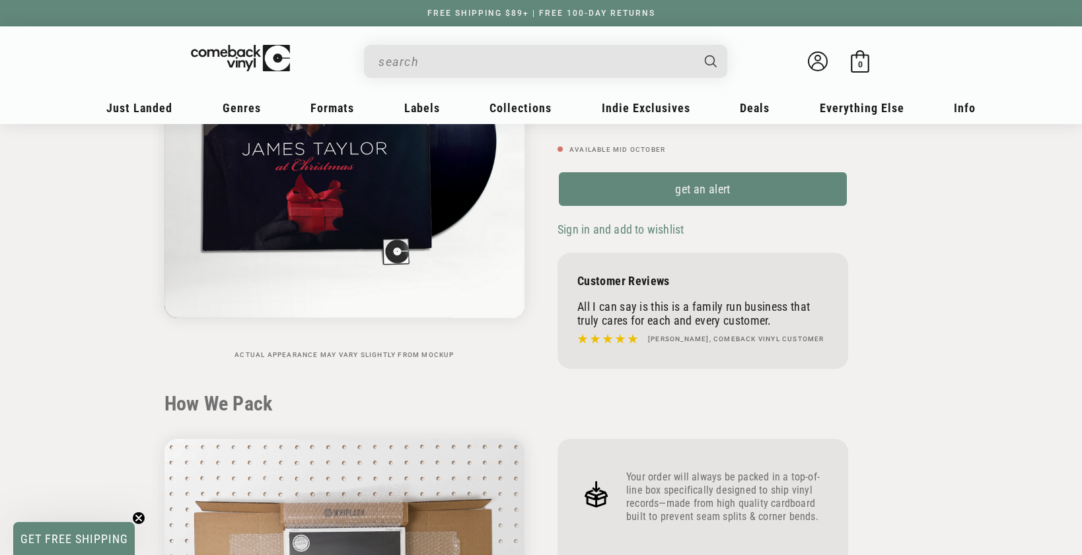
scroll to position [53, 0]
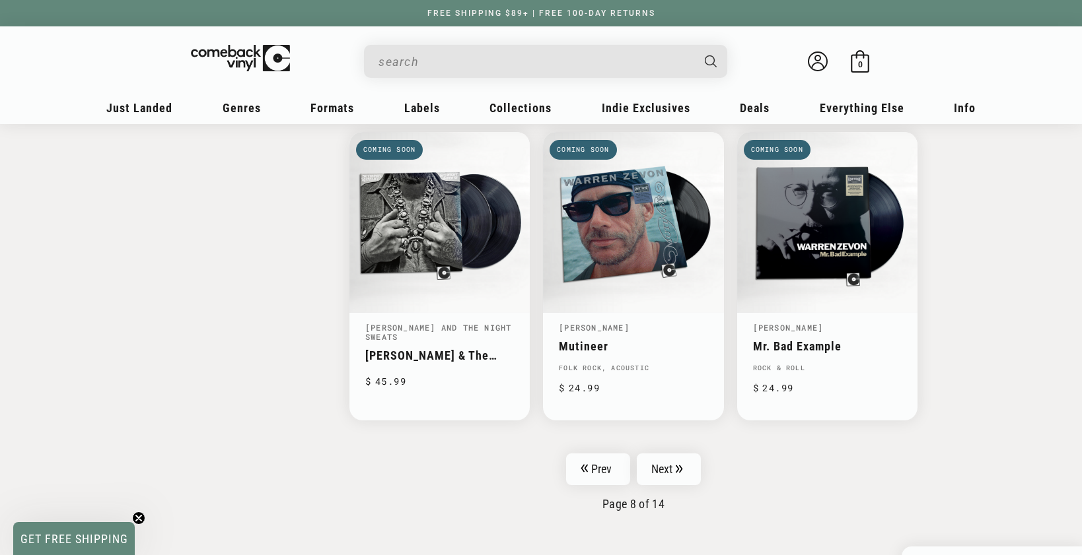
scroll to position [2146, 0]
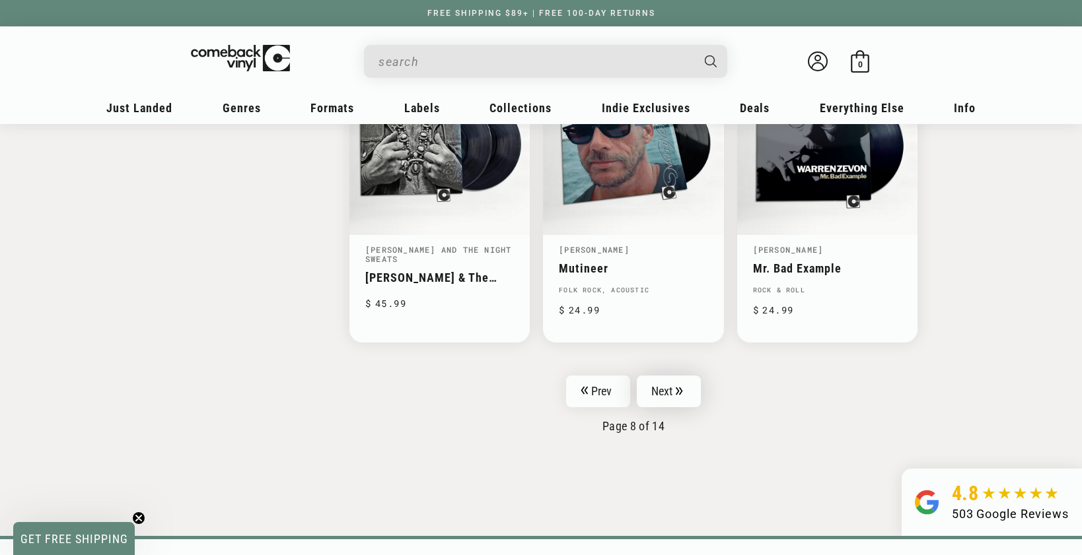
click at [673, 380] on link "Next" at bounding box center [669, 392] width 65 height 32
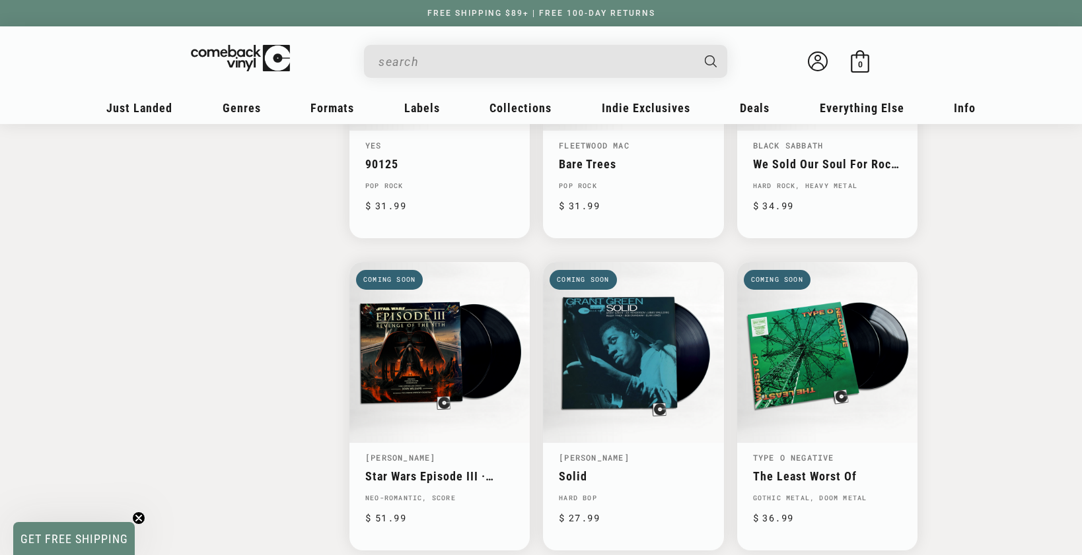
scroll to position [2039, 0]
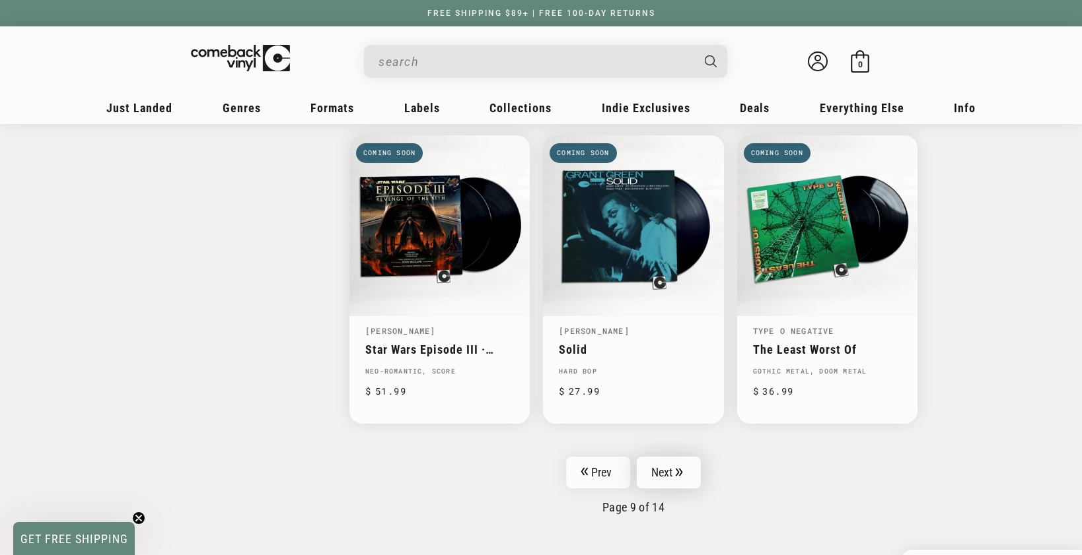
click at [656, 457] on link "Next" at bounding box center [669, 473] width 65 height 32
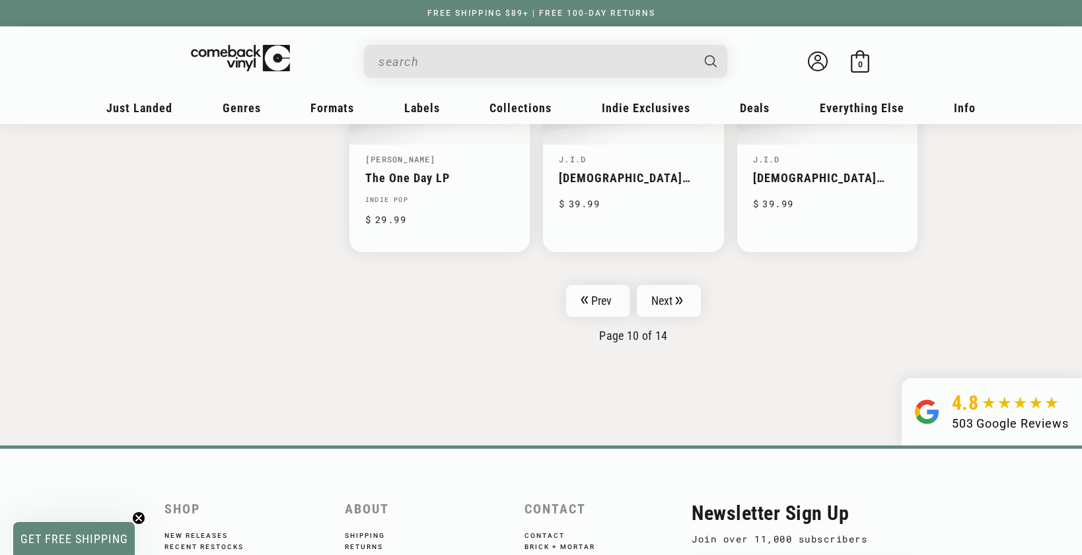
scroll to position [2285, 0]
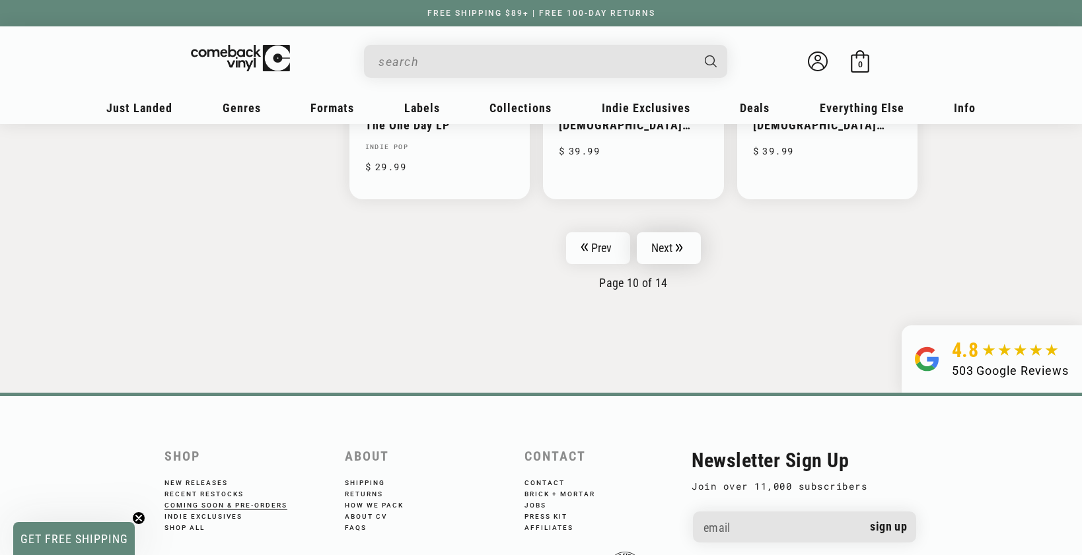
click at [656, 232] on link "Next" at bounding box center [669, 248] width 65 height 32
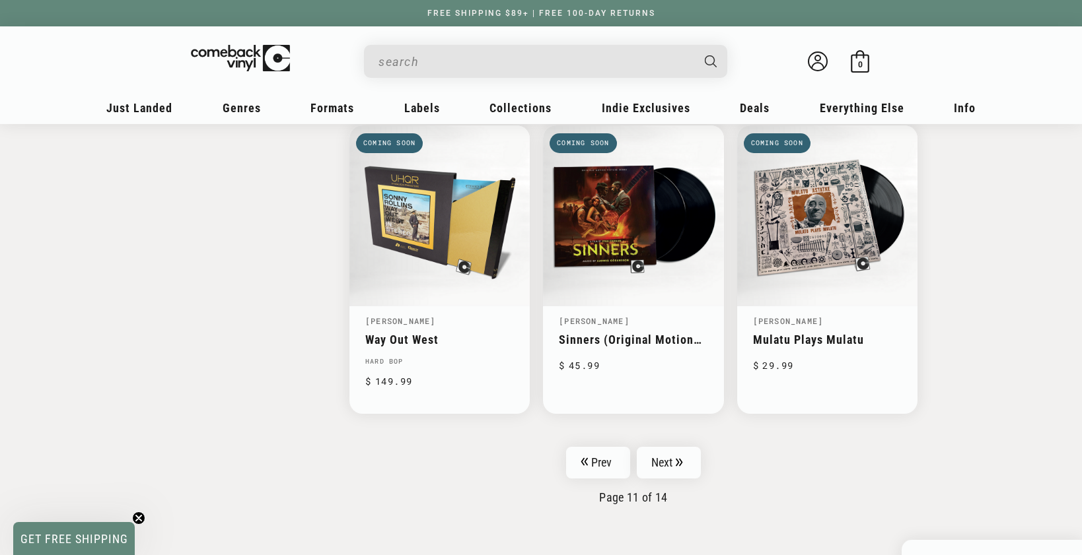
scroll to position [2044, 0]
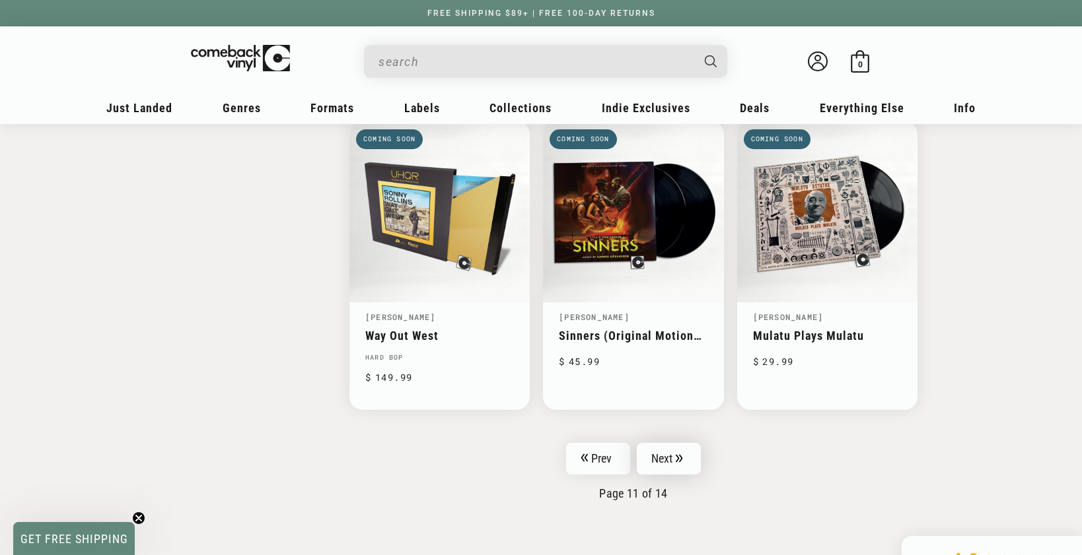
click at [674, 452] on link "Next" at bounding box center [669, 459] width 65 height 32
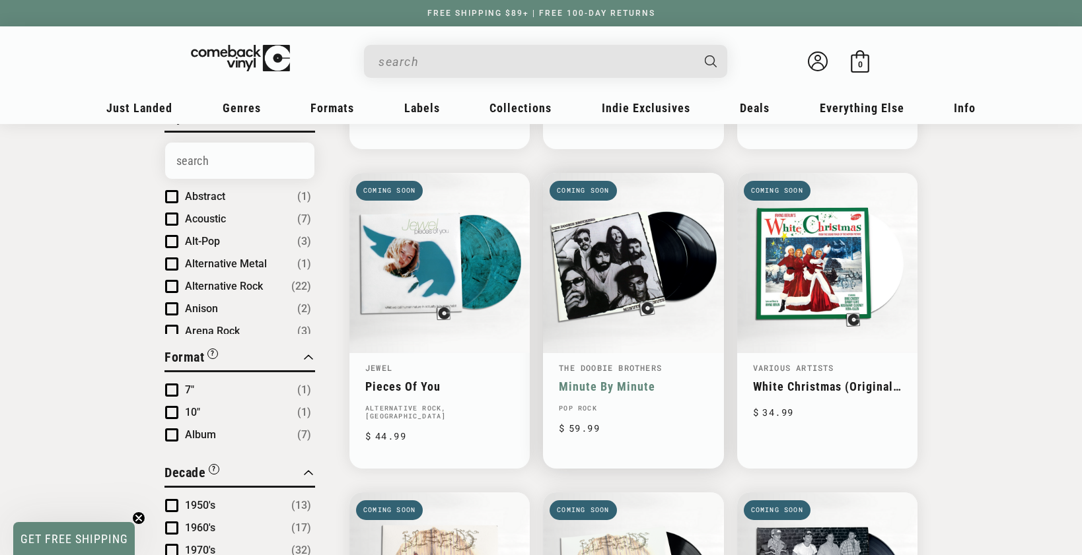
scroll to position [418, 0]
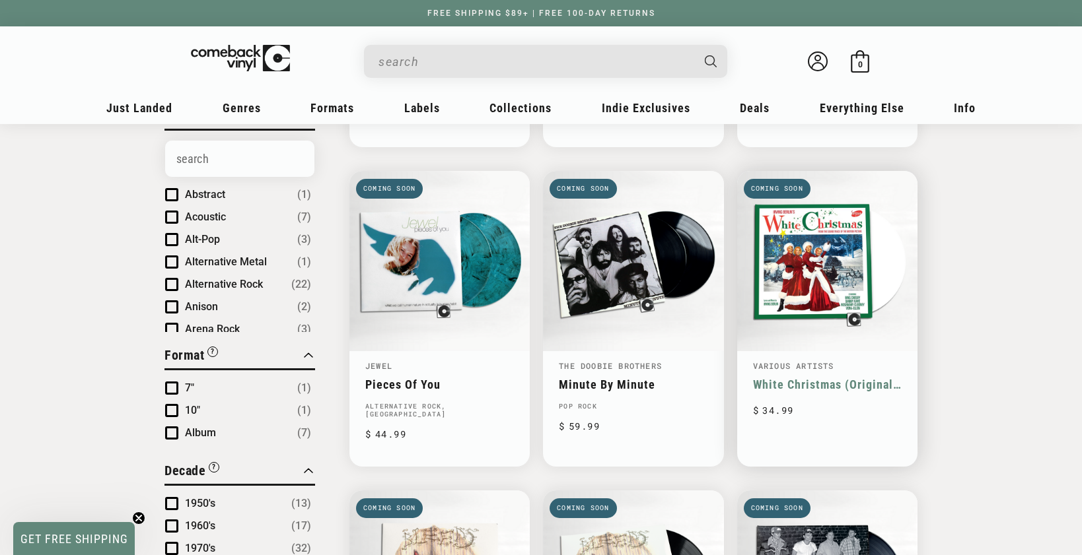
click at [797, 378] on link "White Christmas (Original Soundtrack)" at bounding box center [827, 385] width 149 height 14
